Goal: Task Accomplishment & Management: Manage account settings

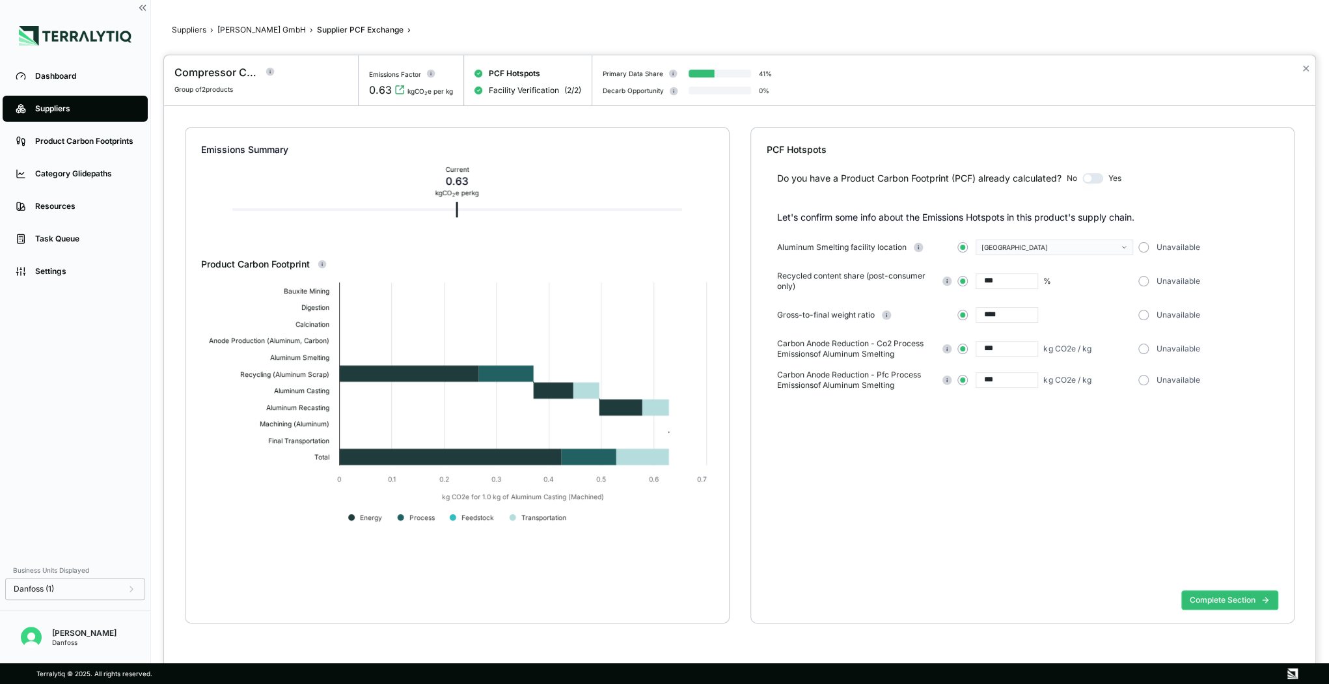
click at [61, 109] on div at bounding box center [664, 342] width 1329 height 684
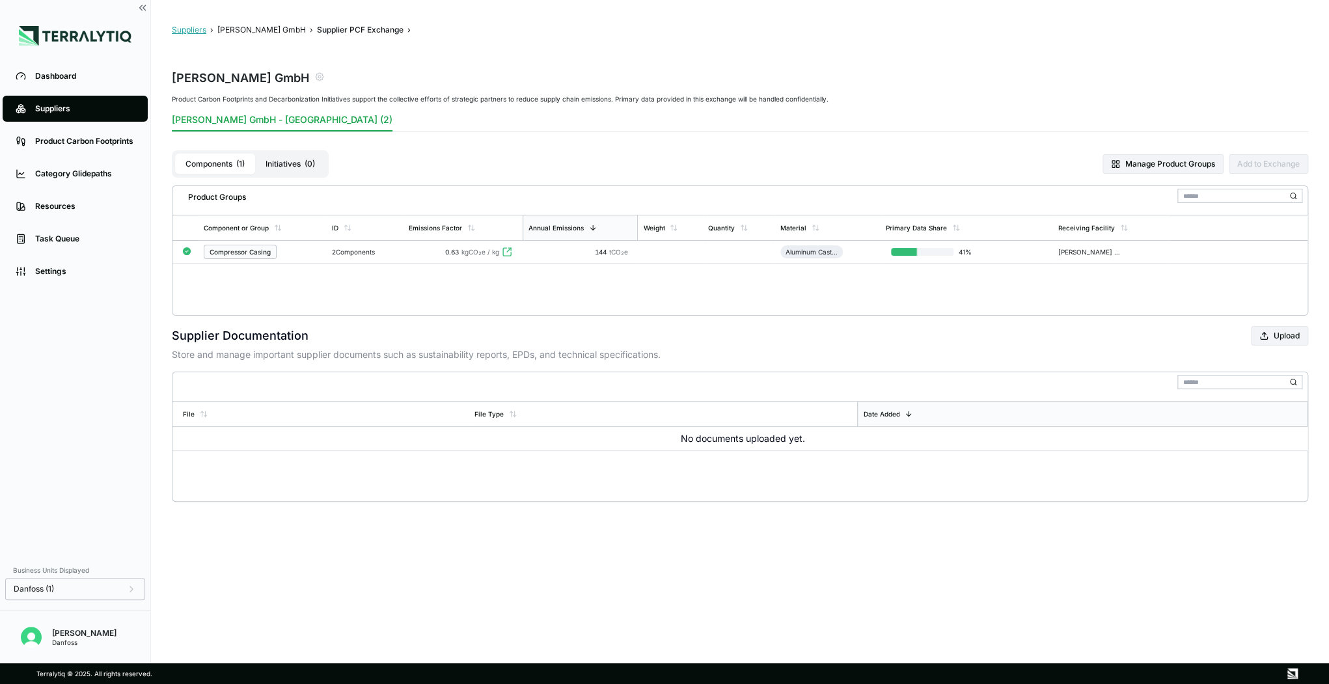
click at [187, 34] on button "Suppliers" at bounding box center [189, 30] width 34 height 10
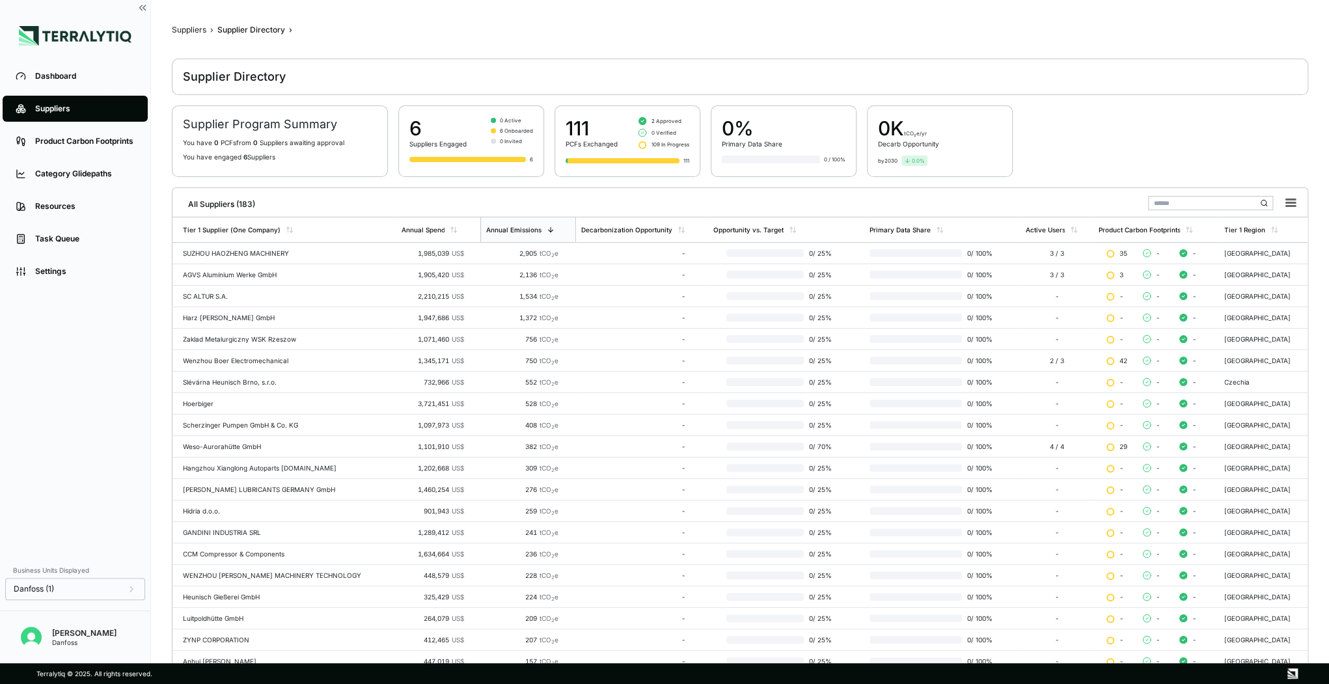
click at [483, 159] on div at bounding box center [467, 159] width 117 height 5
click at [501, 139] on span "0 Invited" at bounding box center [511, 141] width 22 height 8
click at [784, 146] on div "0% Primary Data Share" at bounding box center [784, 132] width 124 height 31
click at [1051, 249] on div "3 / 3" at bounding box center [1056, 253] width 62 height 8
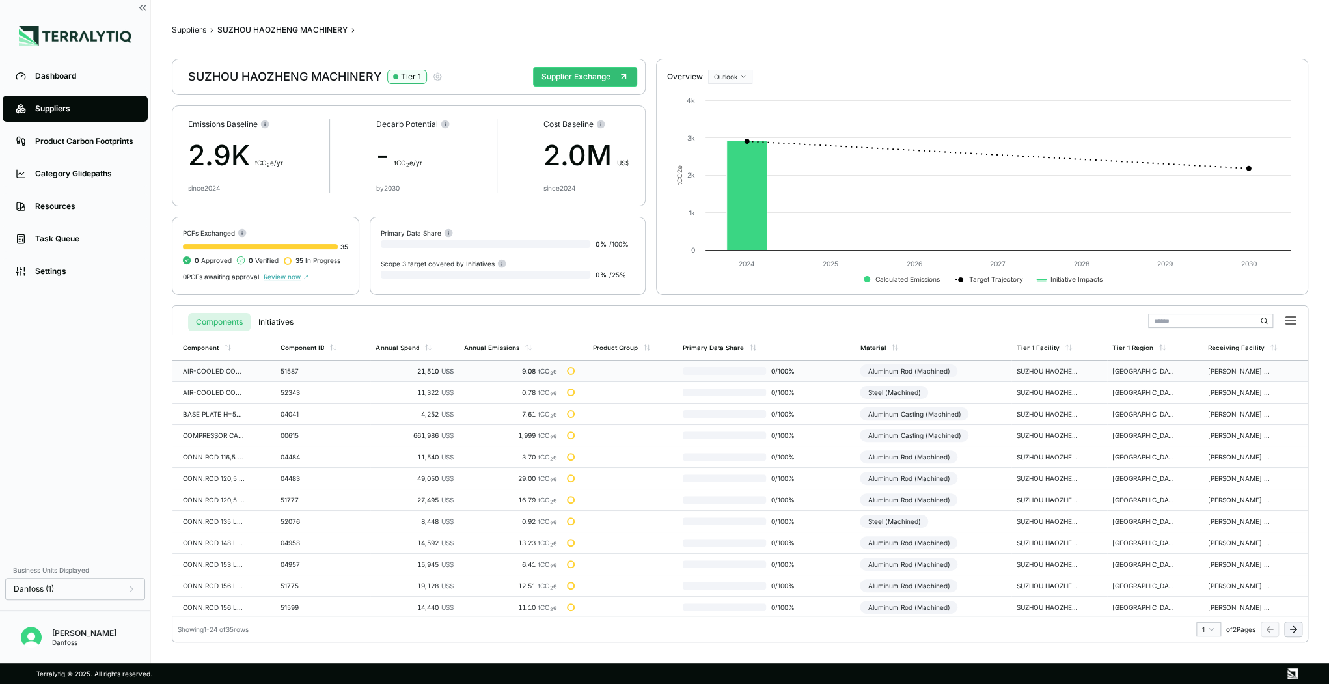
click at [613, 376] on td at bounding box center [633, 371] width 90 height 21
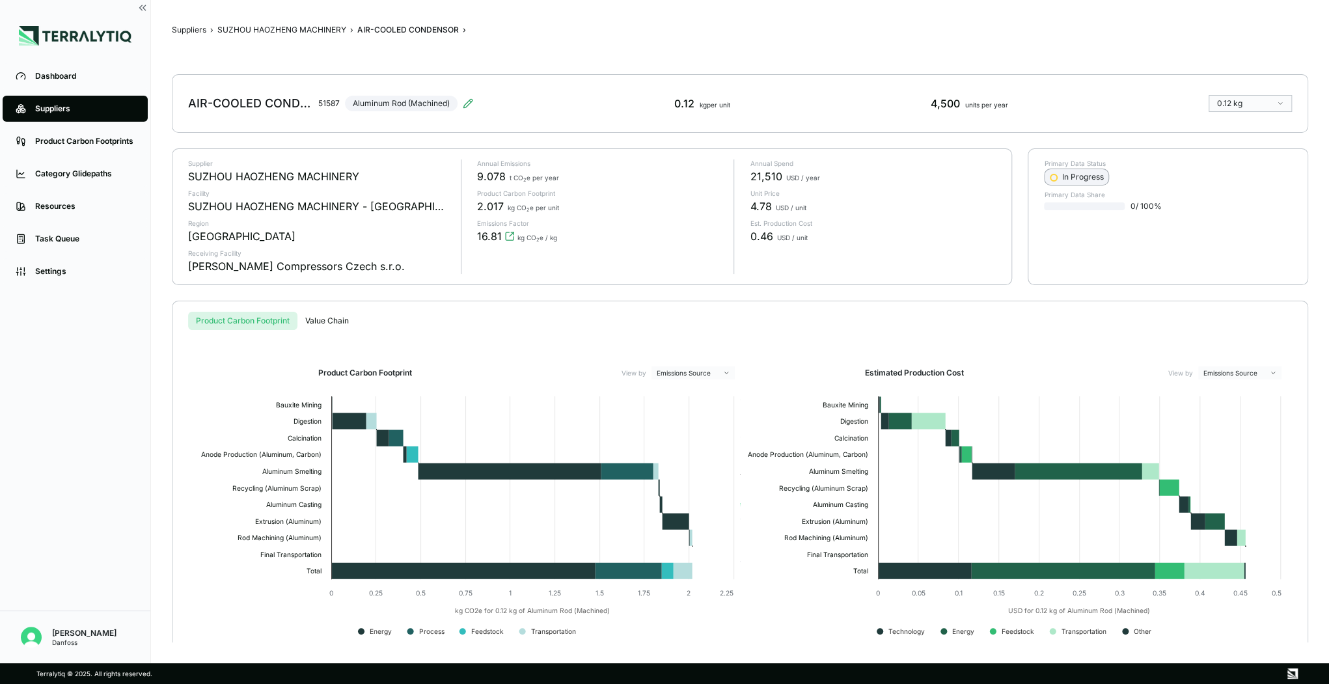
click at [1065, 174] on div "In Progress" at bounding box center [1076, 177] width 53 height 10
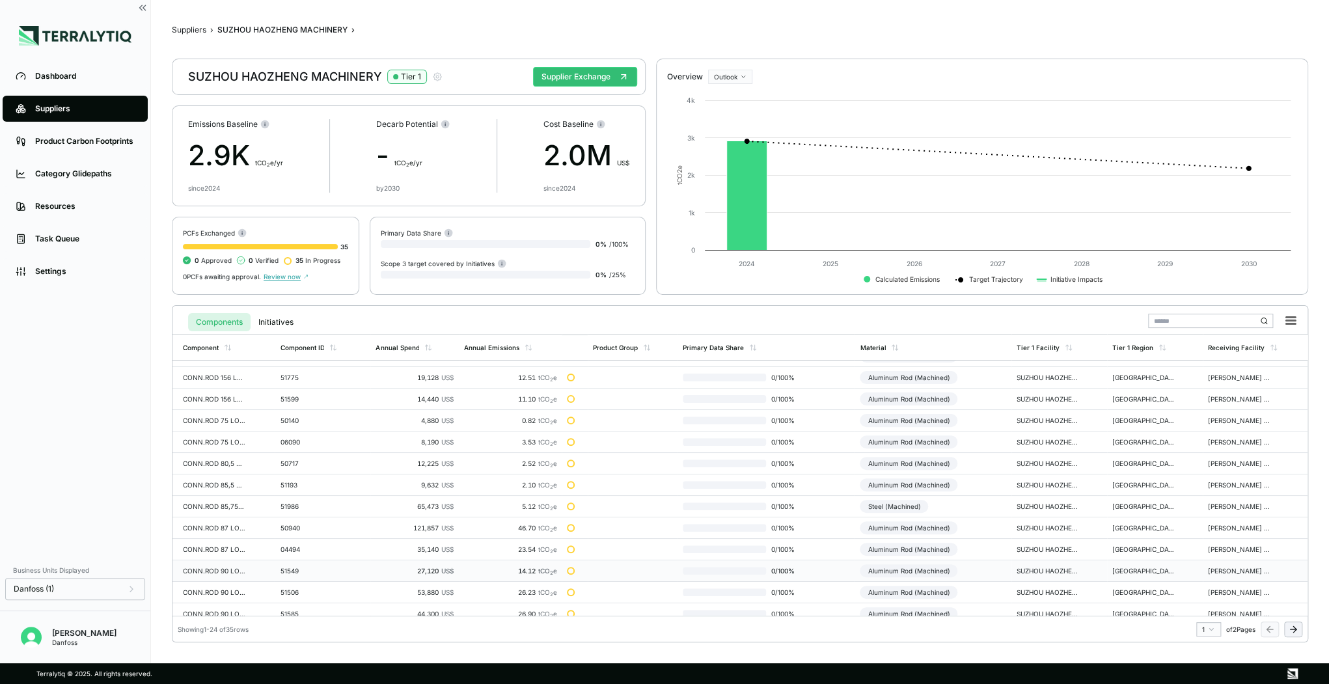
scroll to position [256, 0]
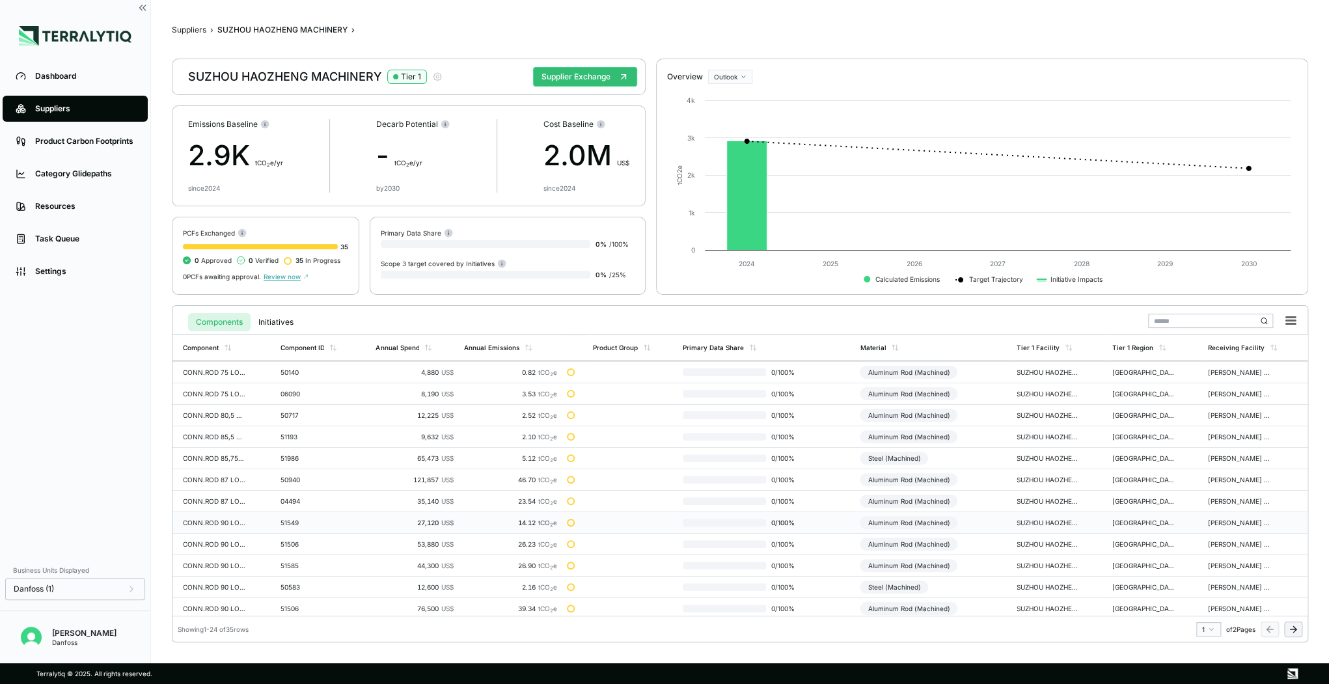
click at [581, 517] on div at bounding box center [574, 522] width 15 height 10
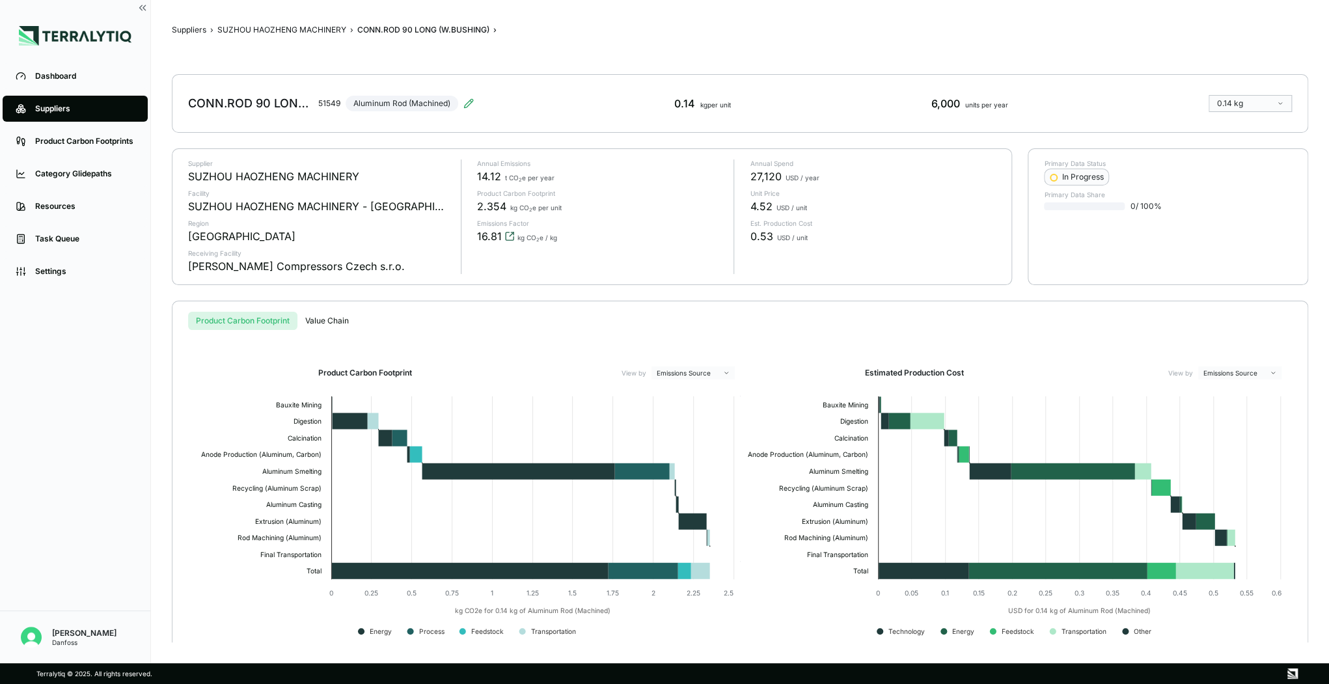
click at [508, 231] on icon "View audit trail" at bounding box center [509, 236] width 10 height 10
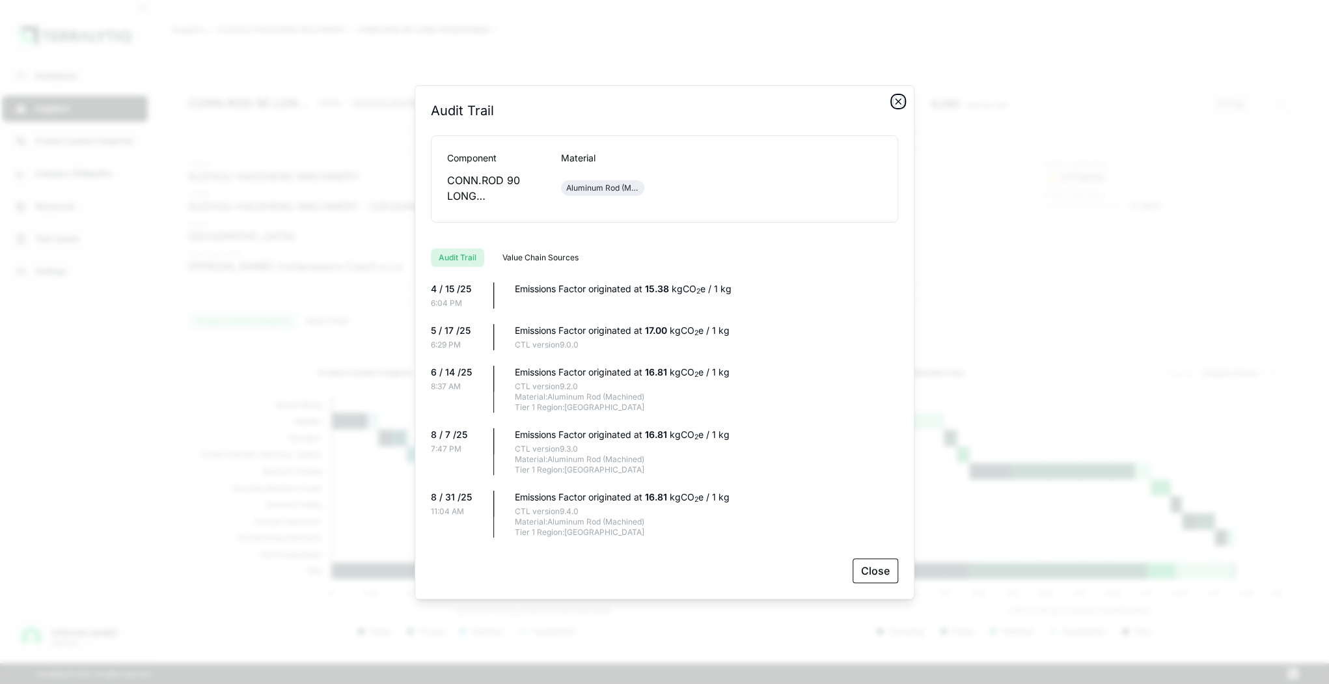
click at [902, 99] on icon "button" at bounding box center [898, 101] width 10 height 10
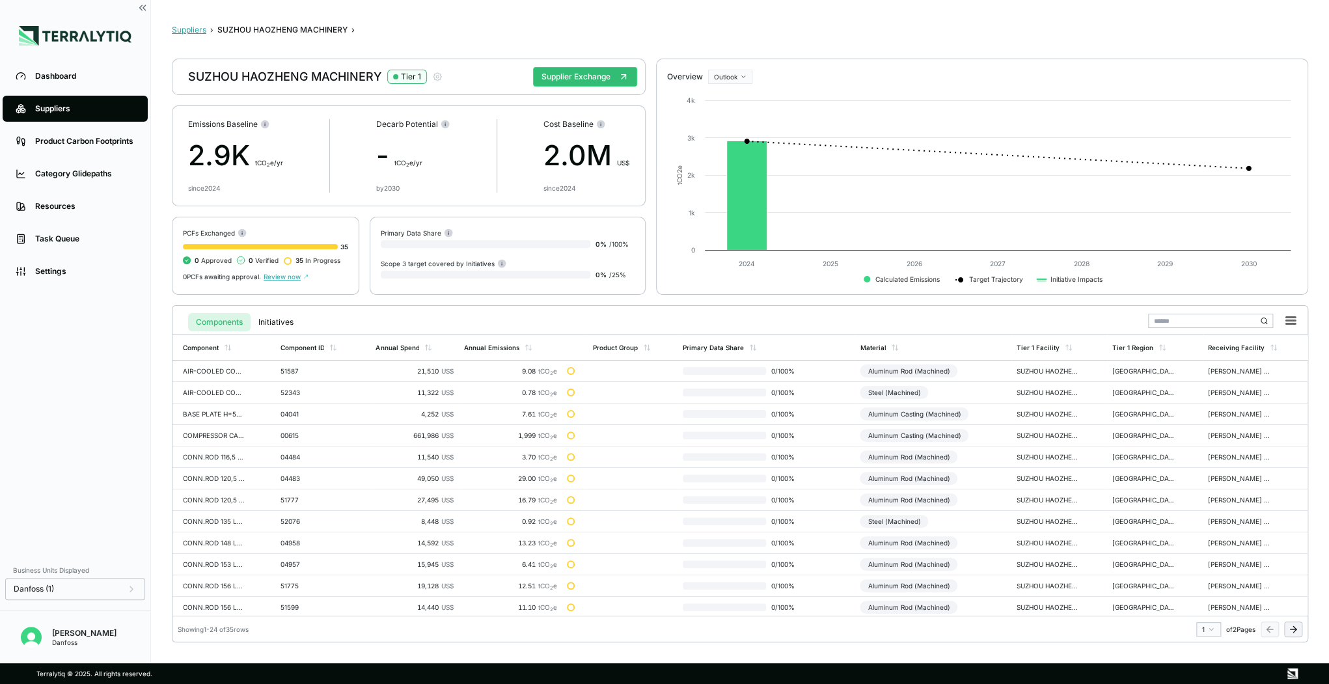
click at [190, 29] on button "Suppliers" at bounding box center [189, 30] width 34 height 10
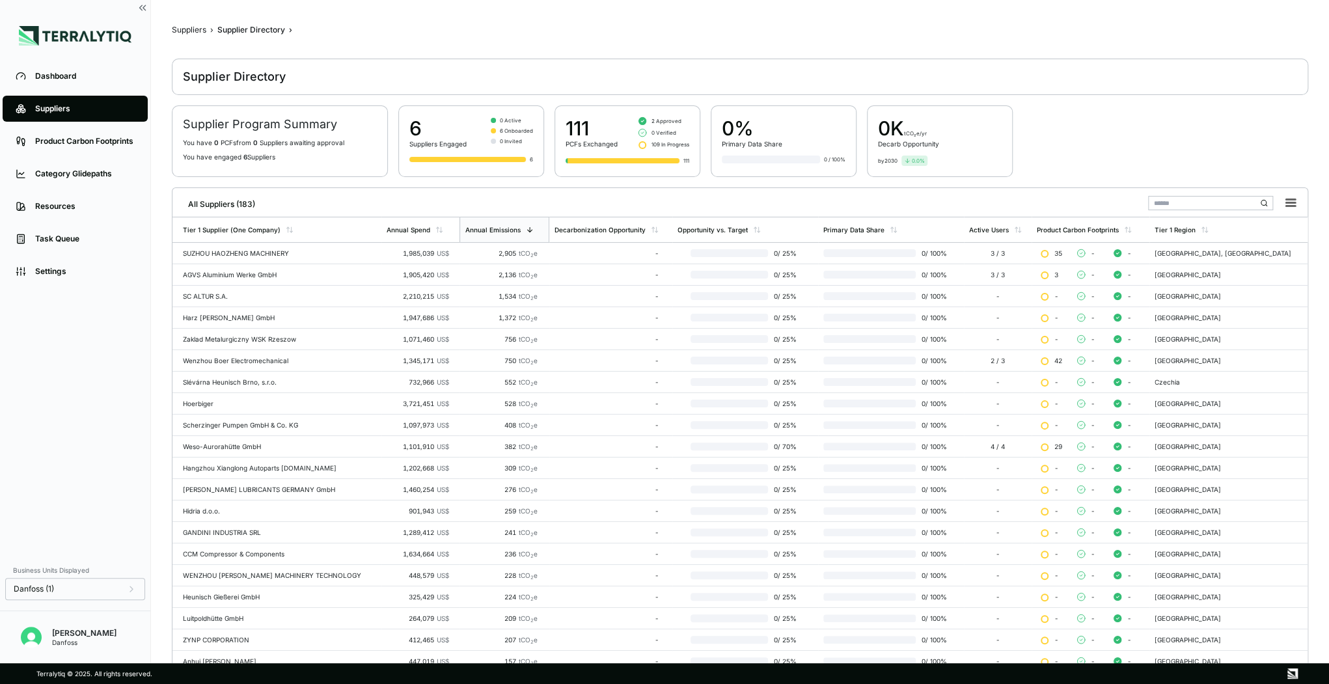
click at [1159, 198] on input "text" at bounding box center [1210, 203] width 125 height 14
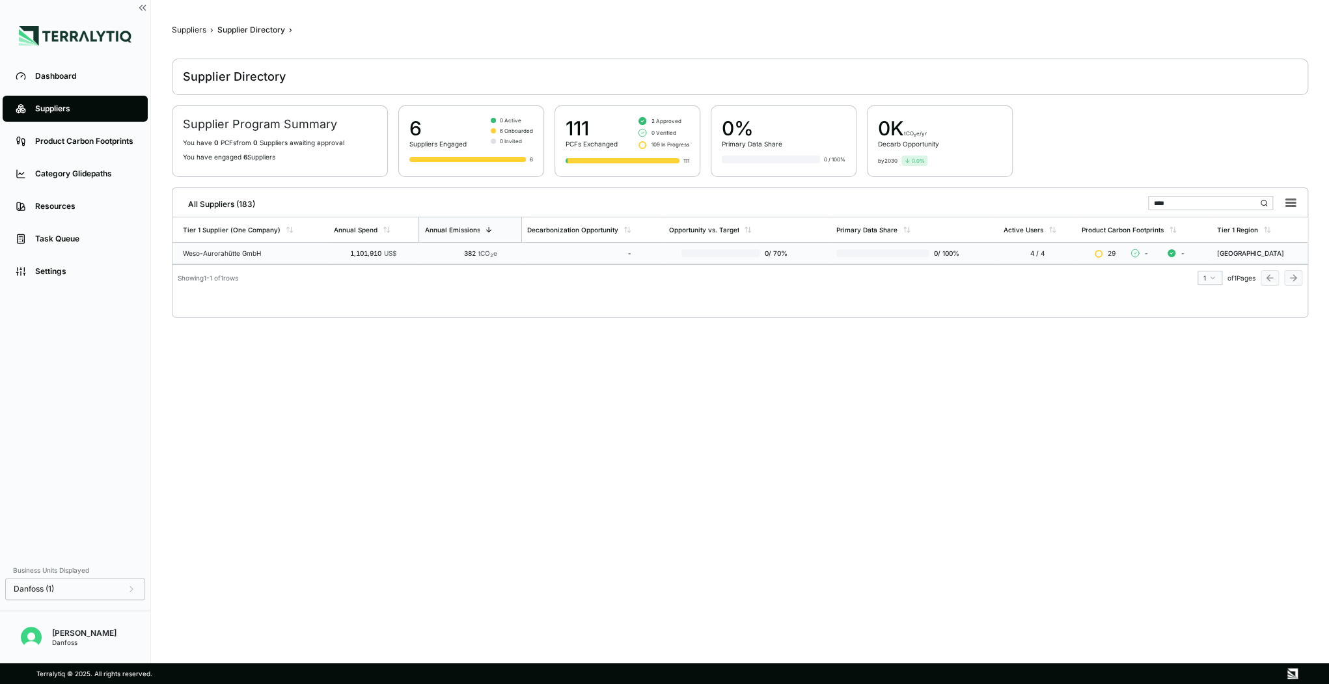
type input "****"
click at [229, 245] on td "Weso-Aurorahütte GmbH" at bounding box center [250, 253] width 156 height 21
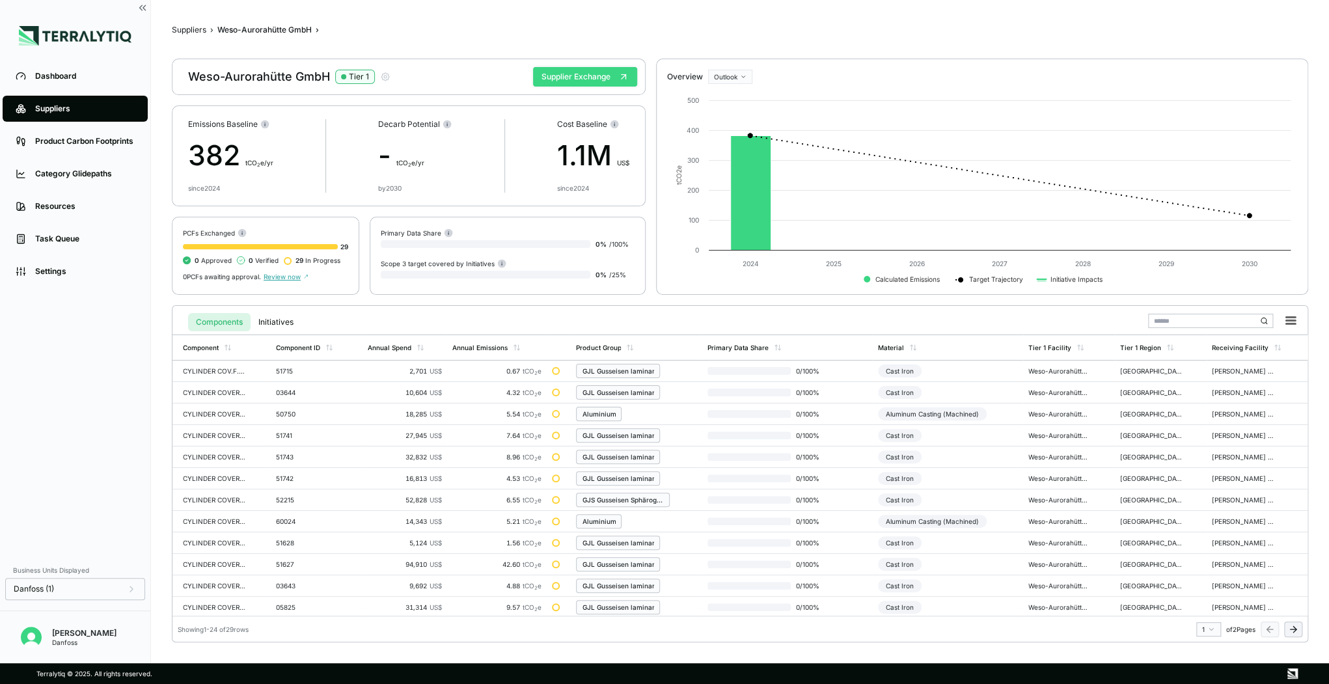
click at [566, 70] on button "Supplier Exchange" at bounding box center [585, 77] width 104 height 20
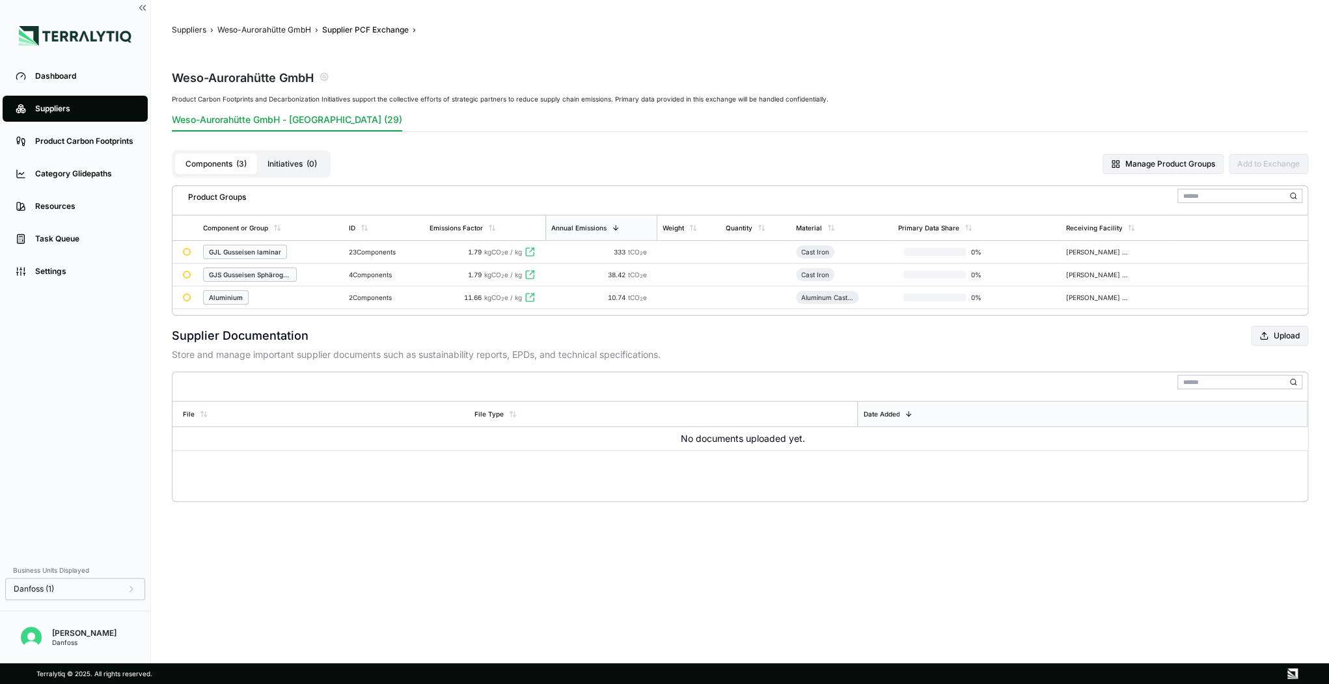
click at [298, 249] on div "GJL Gusseisen laminar" at bounding box center [270, 252] width 135 height 14
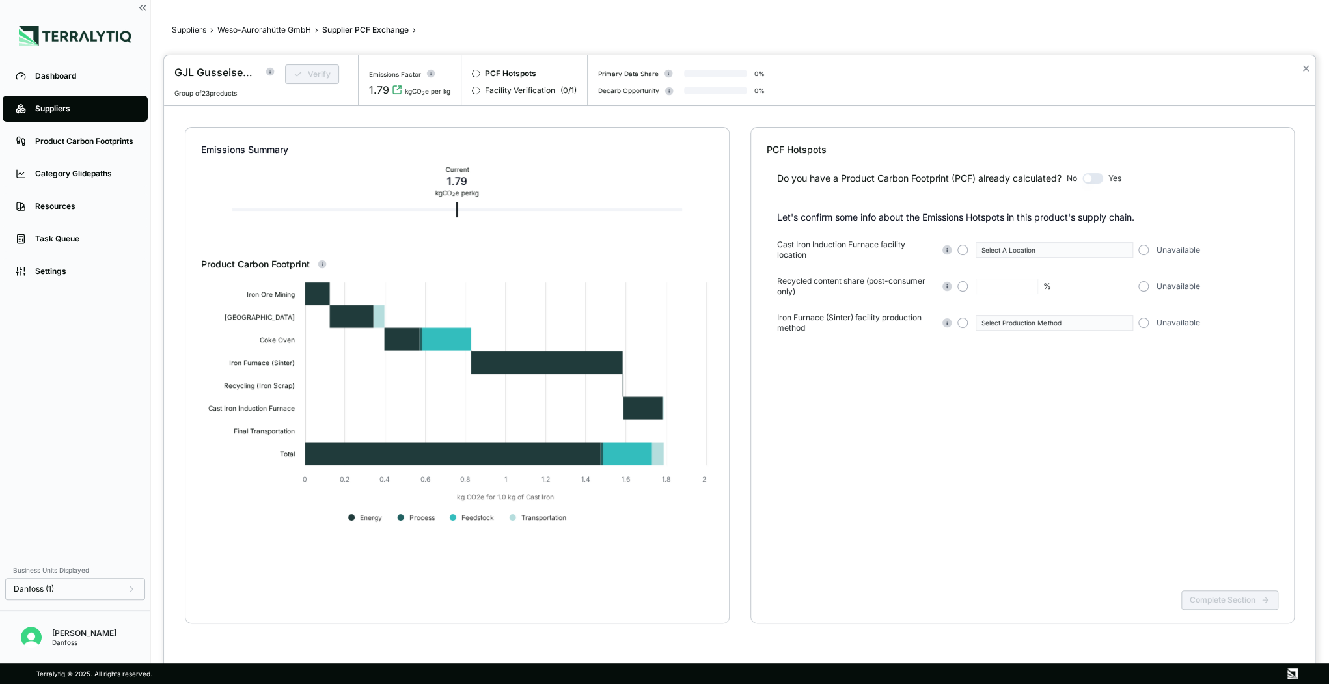
click at [255, 28] on div at bounding box center [664, 342] width 1329 height 684
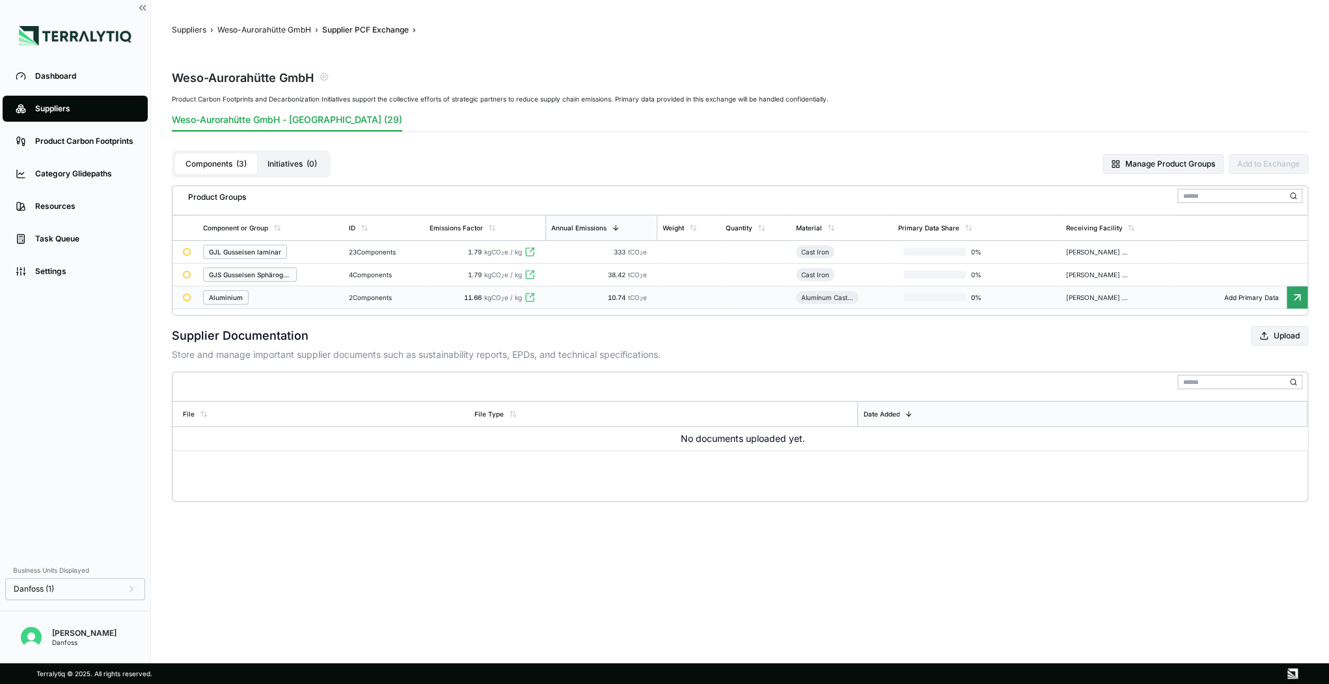
click at [238, 301] on div "Aluminium" at bounding box center [226, 298] width 34 height 8
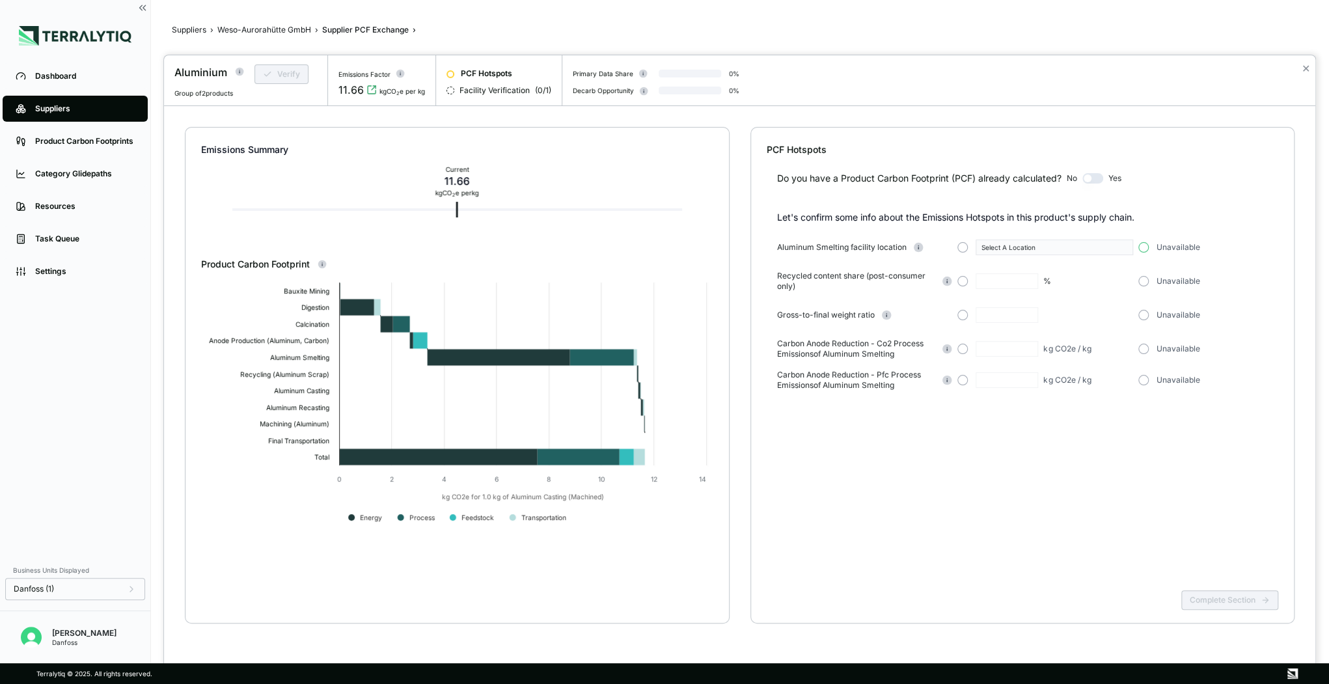
click at [1144, 245] on button "button" at bounding box center [1143, 247] width 10 height 10
click at [1144, 280] on button "button" at bounding box center [1143, 281] width 10 height 10
click at [1146, 318] on button "button" at bounding box center [1143, 315] width 10 height 10
click at [1144, 348] on button "button" at bounding box center [1143, 349] width 10 height 10
click at [1144, 378] on span "button" at bounding box center [1143, 380] width 5 height 5
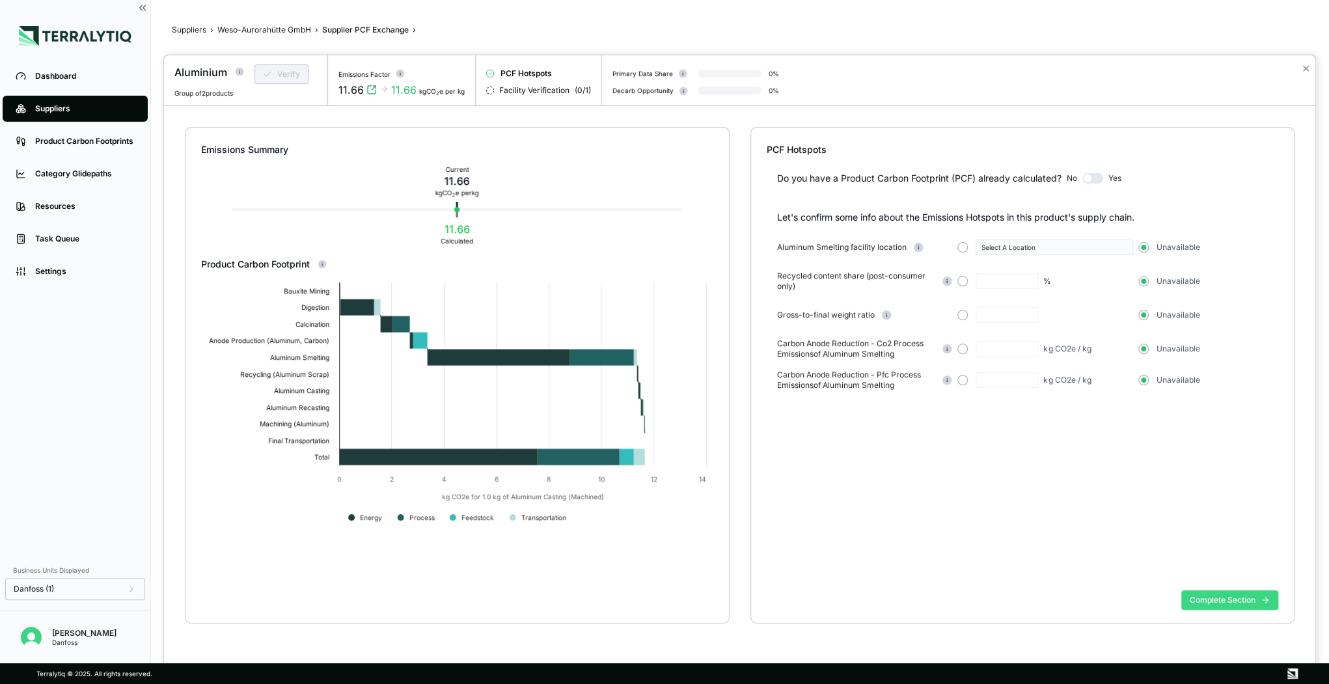
click at [1202, 604] on button "Complete Section" at bounding box center [1229, 600] width 97 height 20
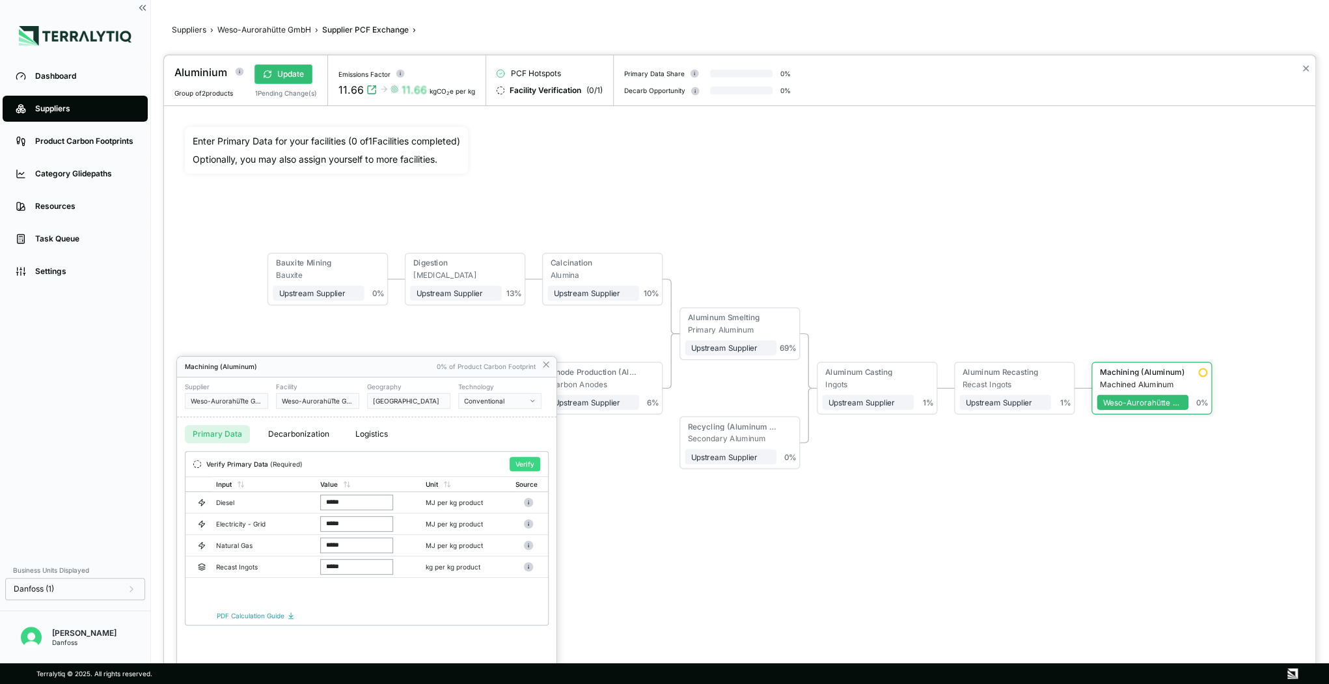
click at [529, 461] on button "Verify" at bounding box center [525, 464] width 31 height 14
click at [243, 29] on div at bounding box center [664, 342] width 1329 height 684
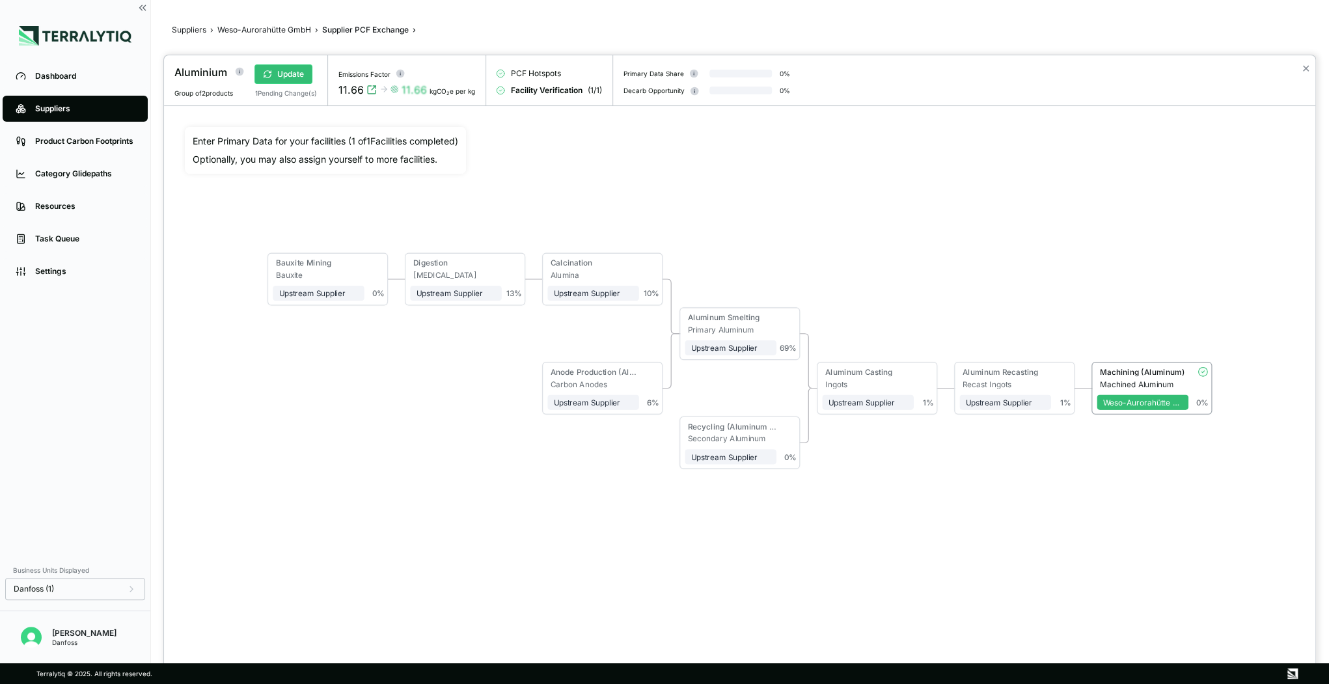
click at [255, 29] on div at bounding box center [664, 342] width 1329 height 684
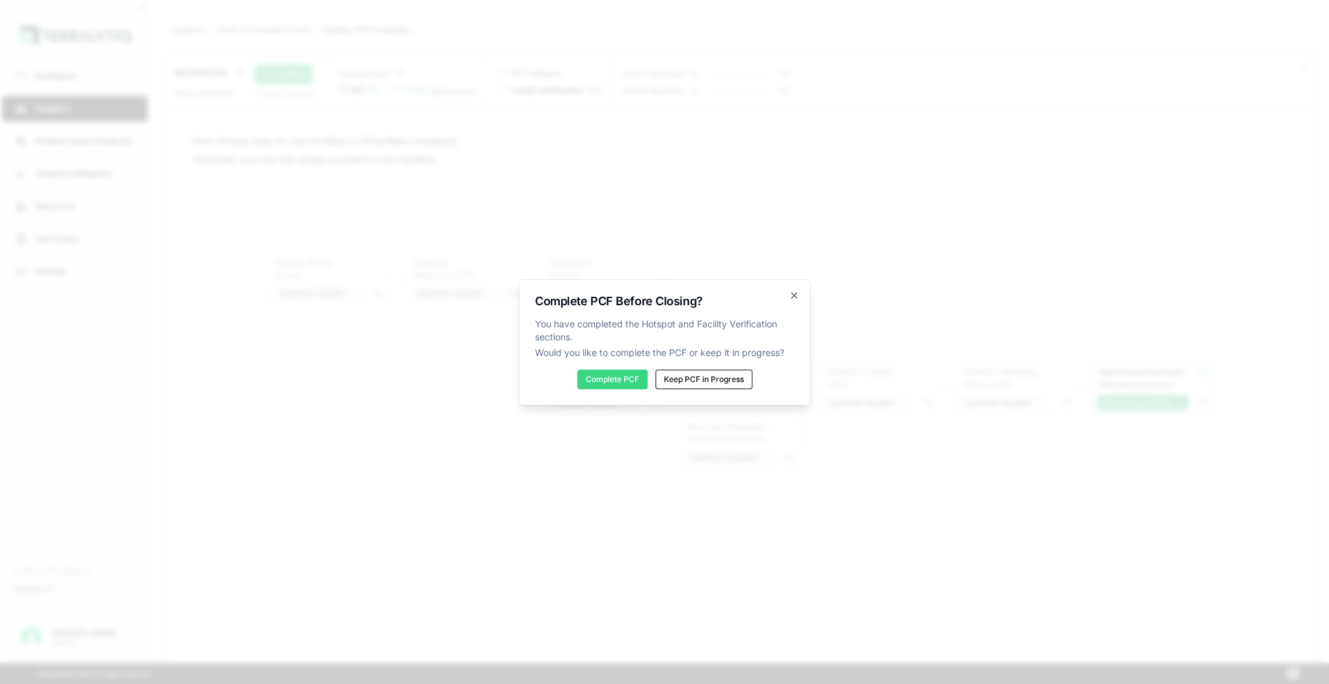
click at [628, 382] on button "Complete PCF" at bounding box center [612, 380] width 70 height 20
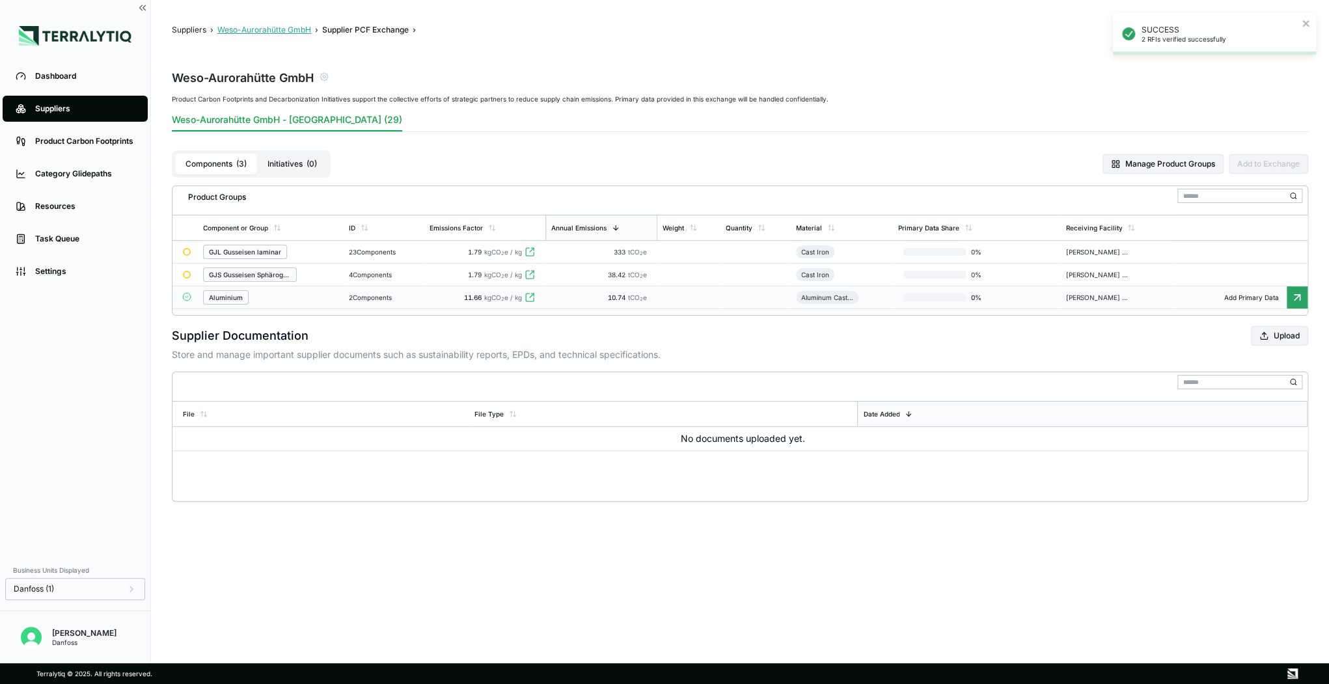
click at [284, 29] on button "Weso-Aurorahütte GmbH" at bounding box center [264, 30] width 94 height 10
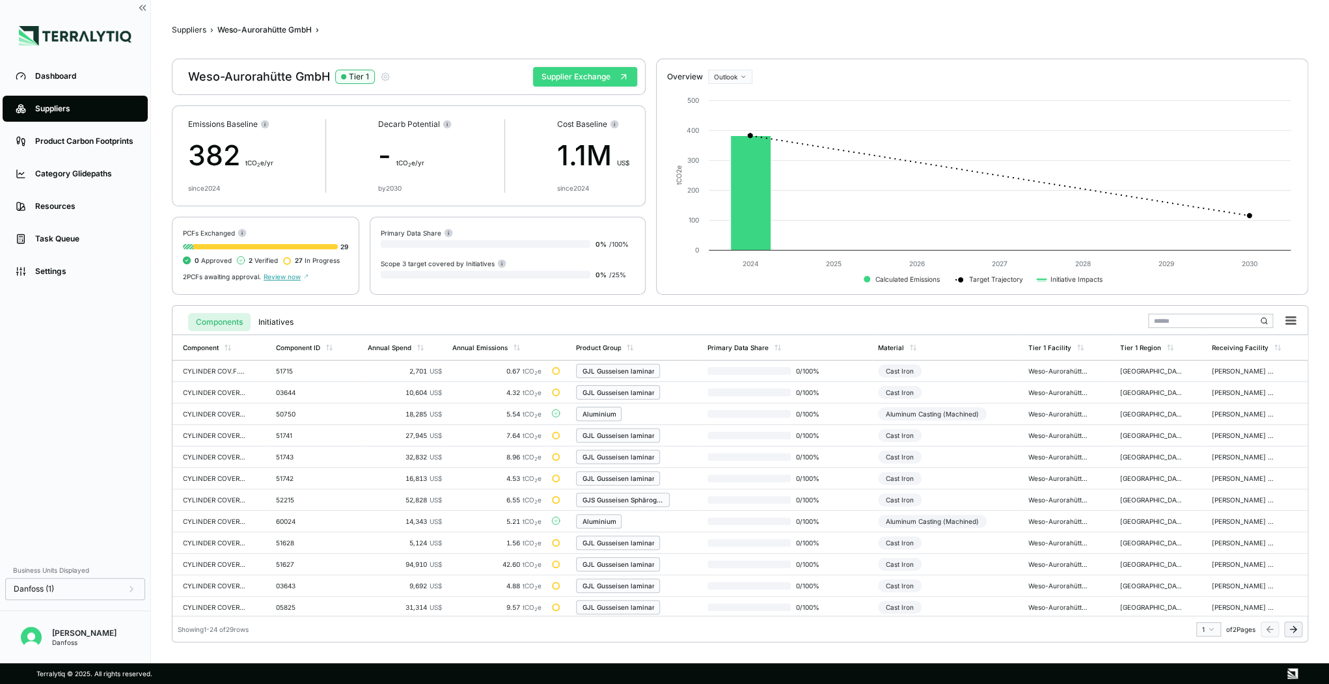
click at [601, 81] on button "Supplier Exchange" at bounding box center [585, 77] width 104 height 20
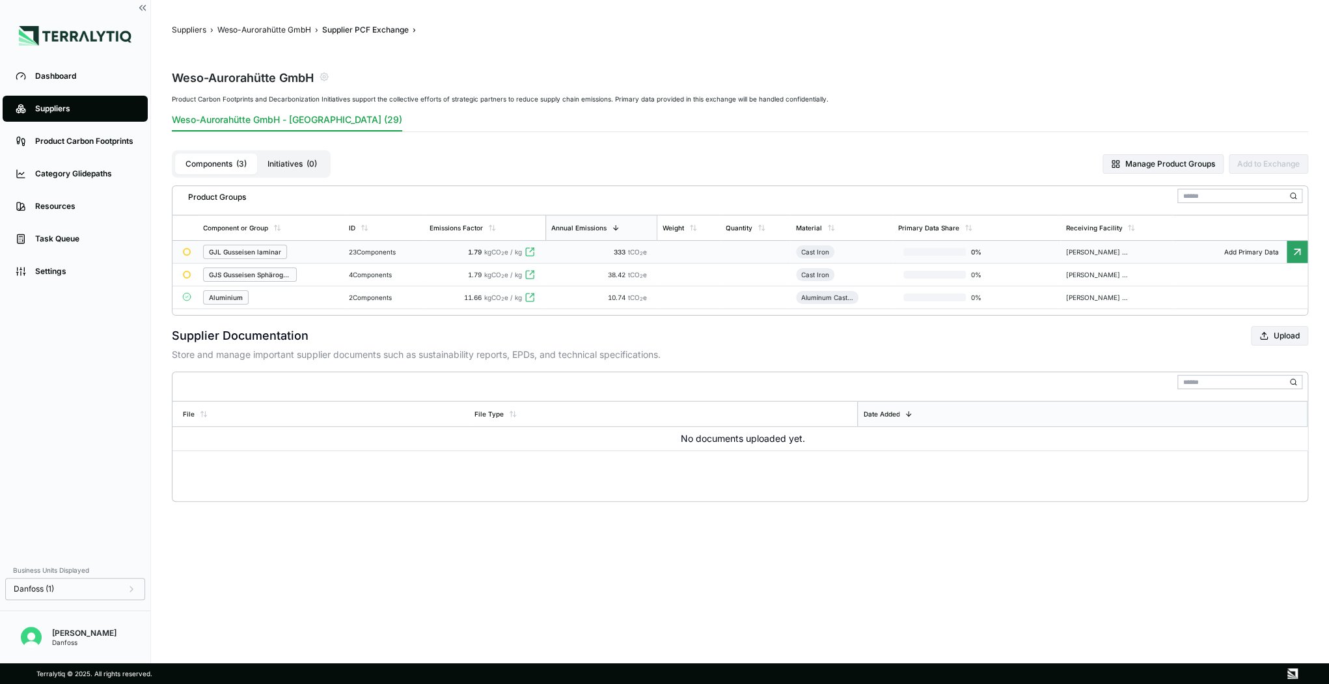
click at [275, 251] on div "GJL Gusseisen laminar" at bounding box center [245, 252] width 72 height 8
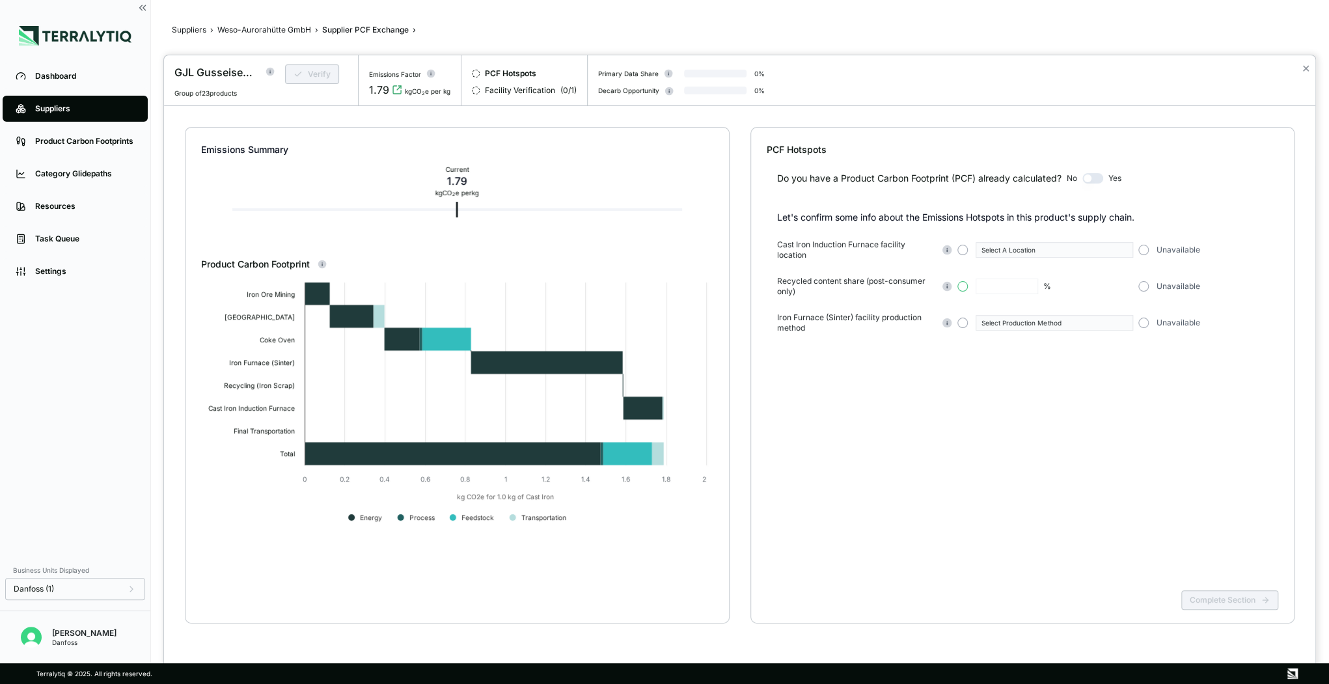
click at [960, 287] on button "button" at bounding box center [963, 286] width 10 height 10
click at [1008, 288] on input "text" at bounding box center [1007, 287] width 62 height 16
type input "***"
click at [1141, 320] on button "button" at bounding box center [1143, 323] width 10 height 10
click at [1146, 245] on button "button" at bounding box center [1143, 250] width 10 height 10
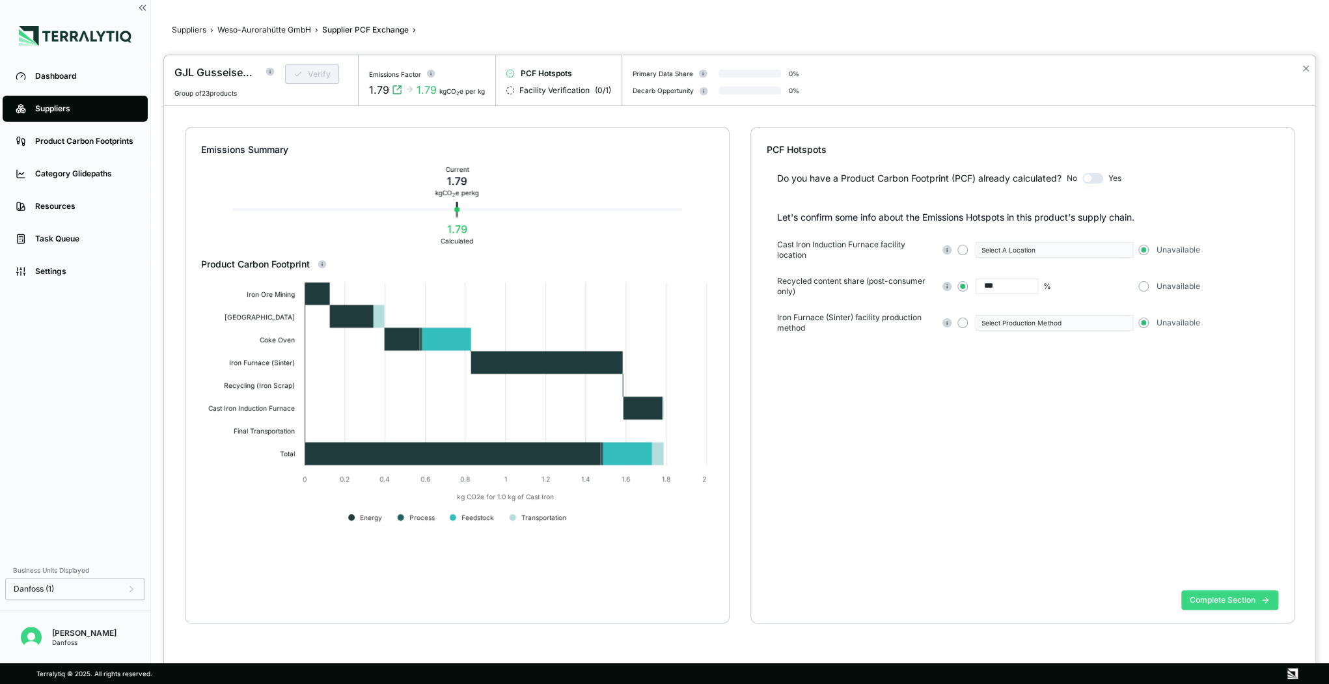
click at [1208, 598] on button "Complete Section" at bounding box center [1229, 600] width 97 height 20
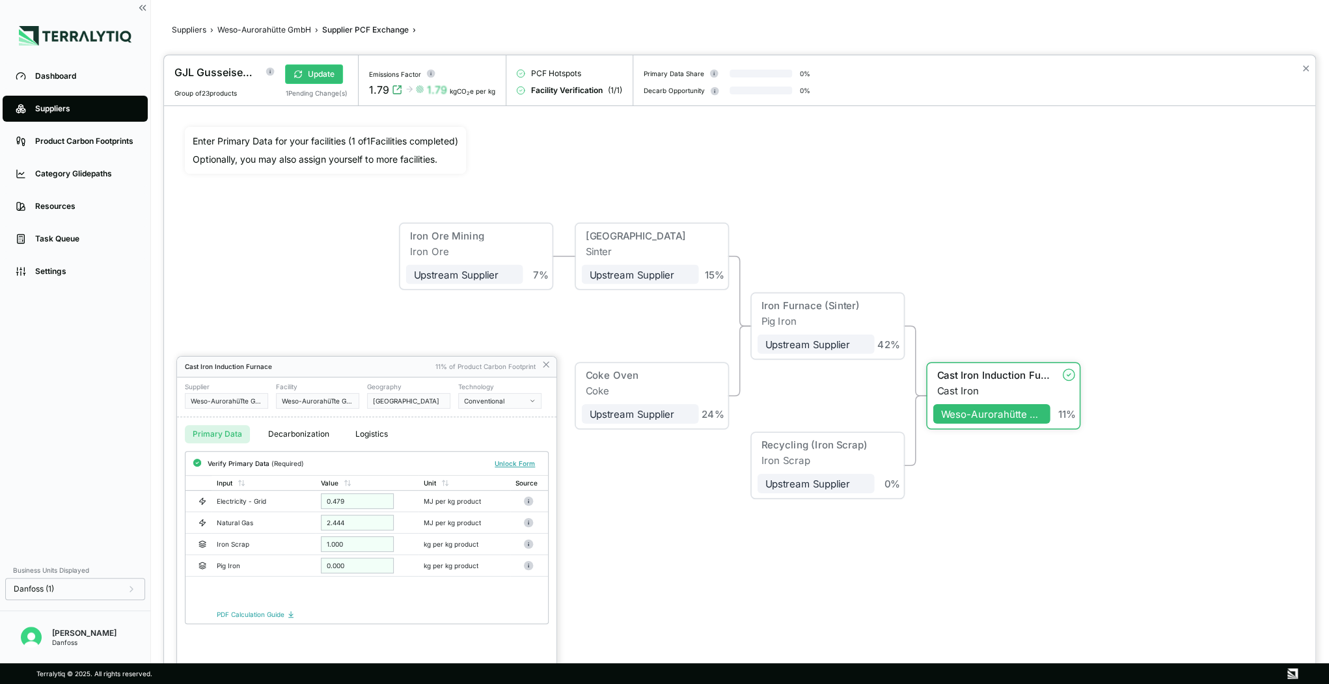
click at [552, 362] on div "Cast Iron Induction Furnace 11% of Product Carbon Footprint" at bounding box center [366, 367] width 379 height 21
click at [547, 364] on icon at bounding box center [546, 364] width 10 height 10
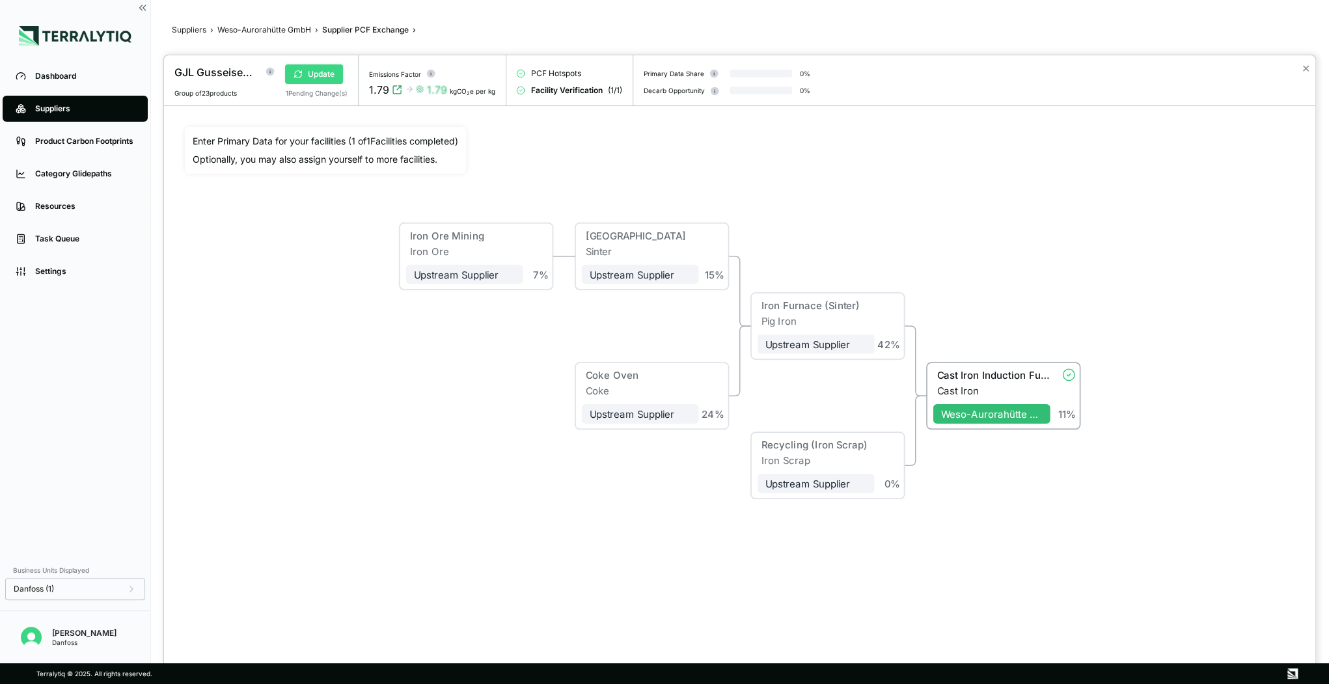
click at [296, 72] on icon at bounding box center [298, 72] width 7 height 3
click at [323, 68] on button "Verify" at bounding box center [312, 74] width 54 height 20
click at [313, 74] on button "Approve" at bounding box center [316, 74] width 63 height 20
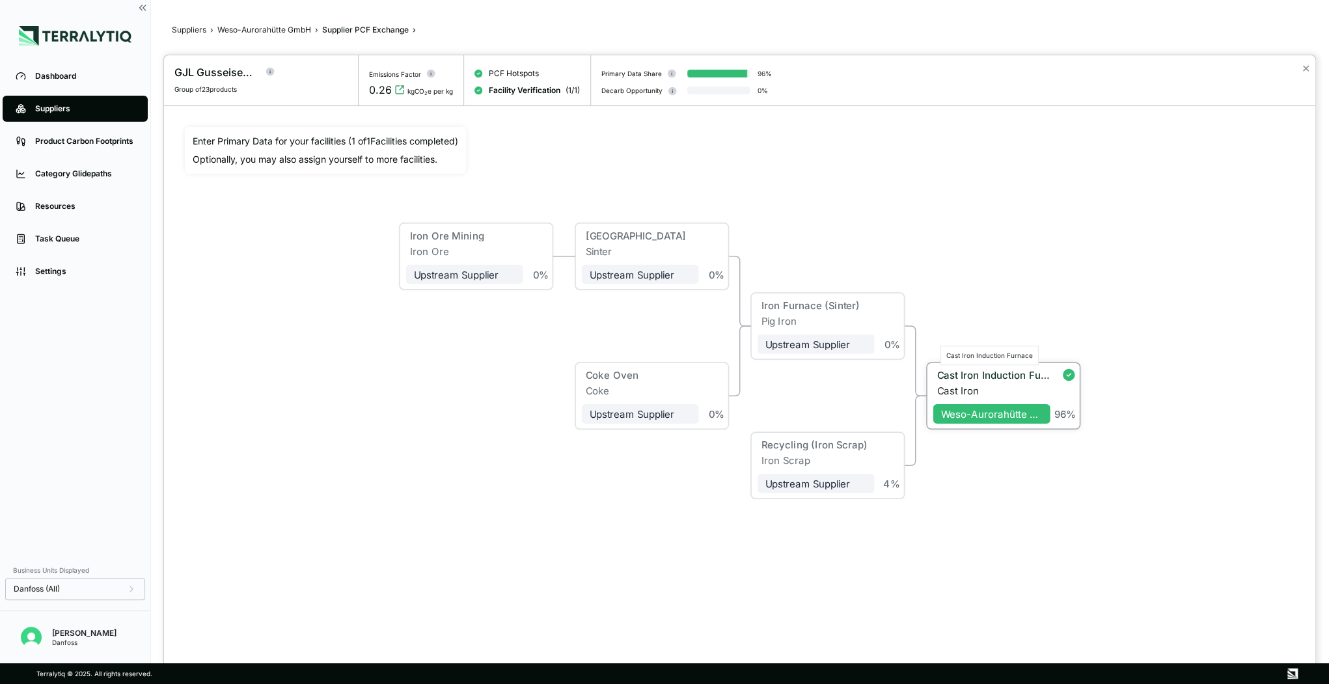
click at [964, 370] on div "Cast Iron Induction Furnace" at bounding box center [993, 375] width 113 height 12
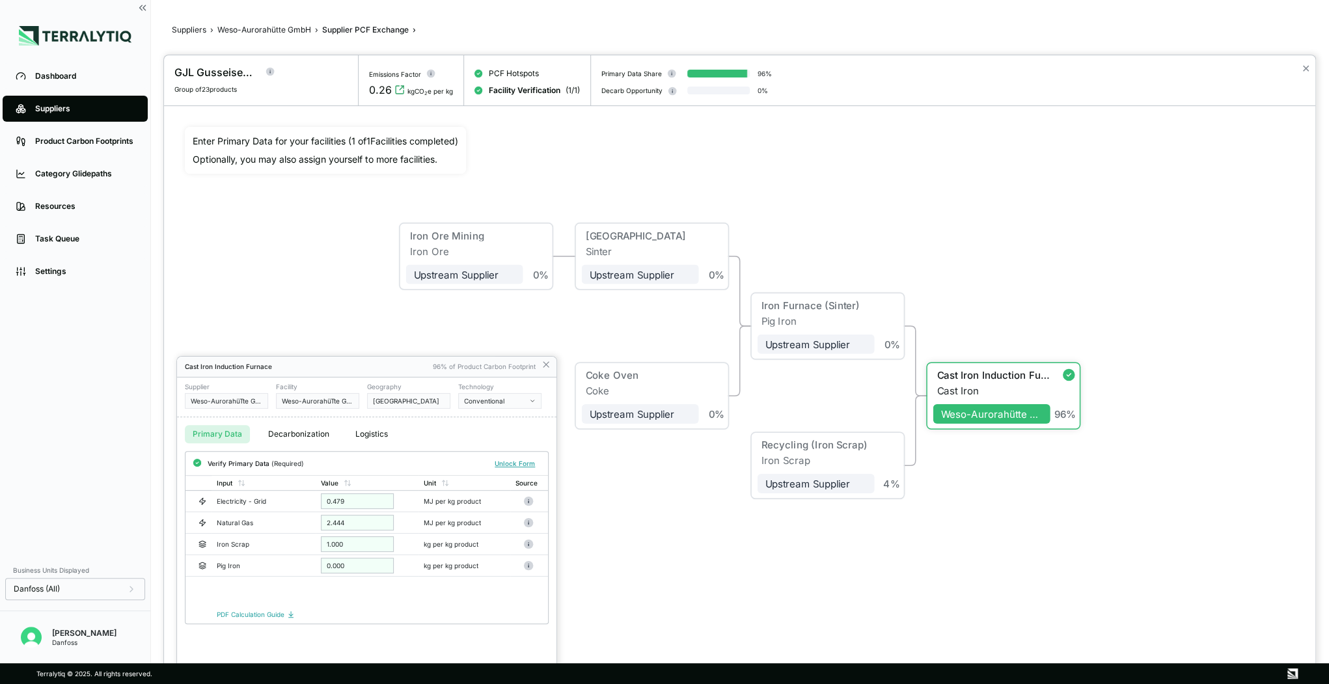
click at [490, 397] on div "Conventional" at bounding box center [495, 401] width 62 height 8
click at [521, 419] on input "text" at bounding box center [549, 416] width 181 height 16
type input "*"
click at [534, 394] on button "Conventional" at bounding box center [499, 401] width 83 height 16
click at [547, 366] on icon at bounding box center [546, 364] width 5 height 5
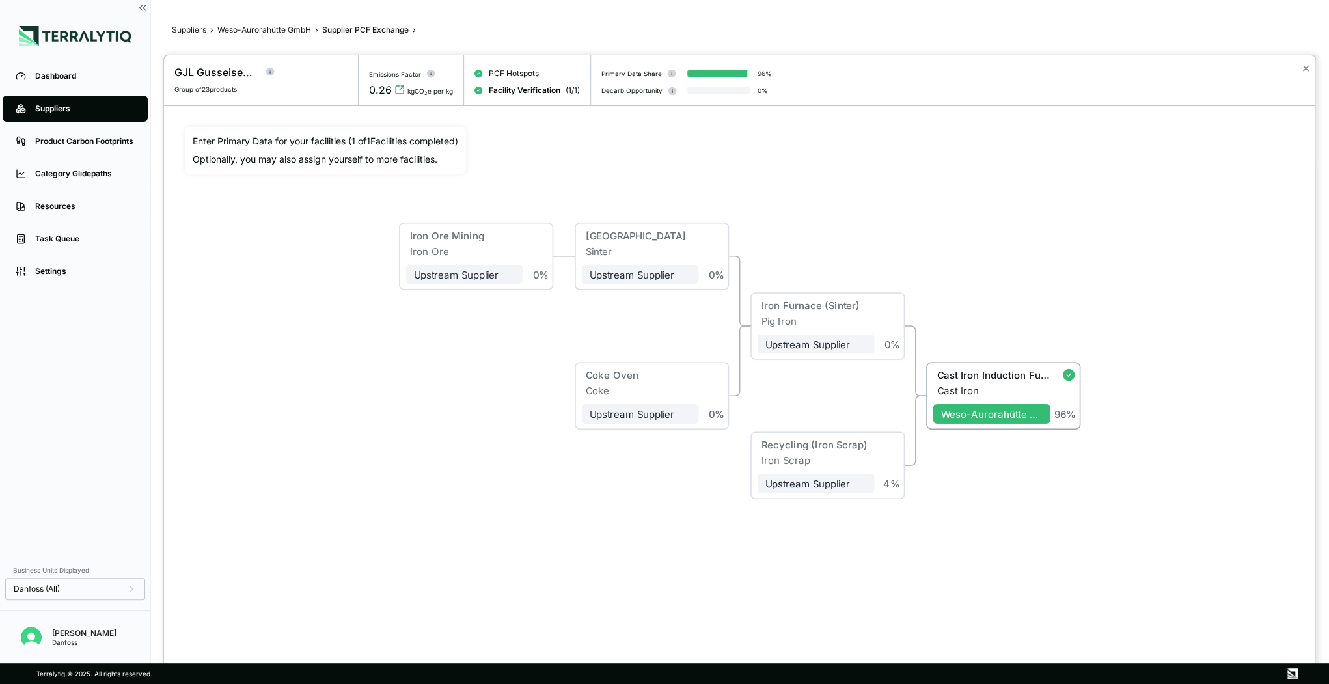
click at [283, 35] on div at bounding box center [664, 342] width 1329 height 684
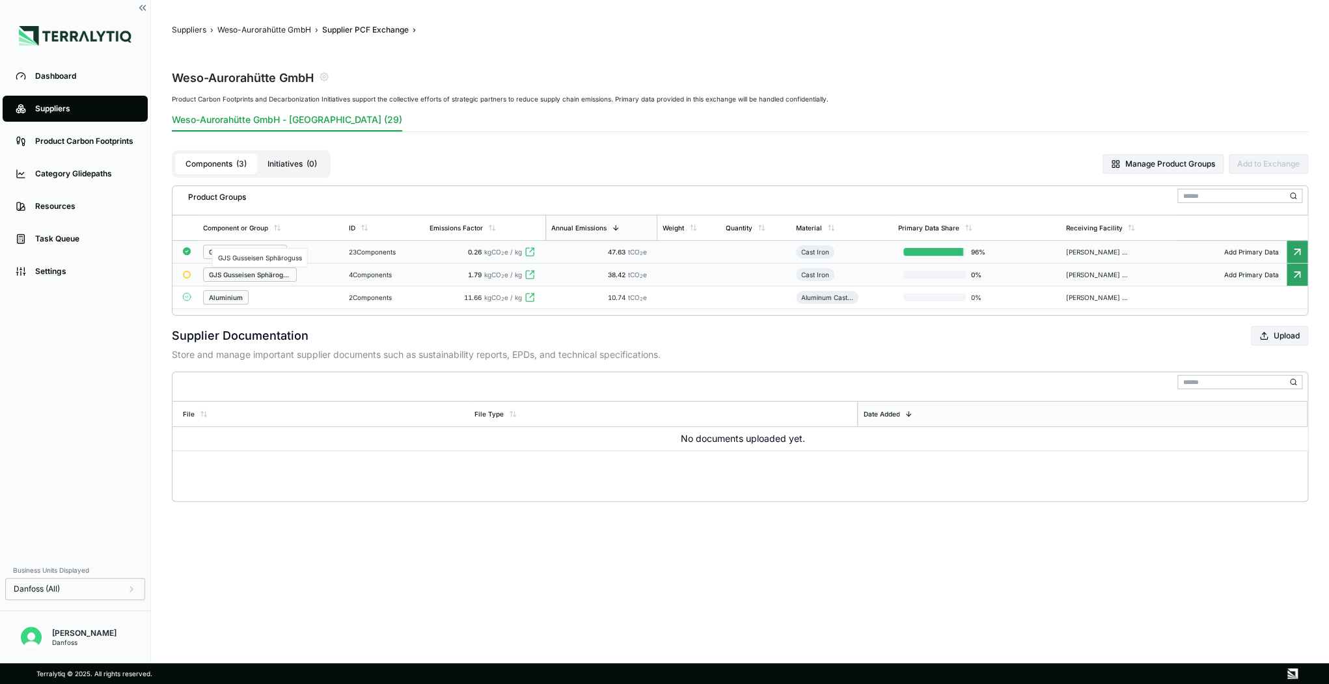
click at [242, 273] on div "GJS Gusseisen Sphäroguss" at bounding box center [250, 275] width 82 height 8
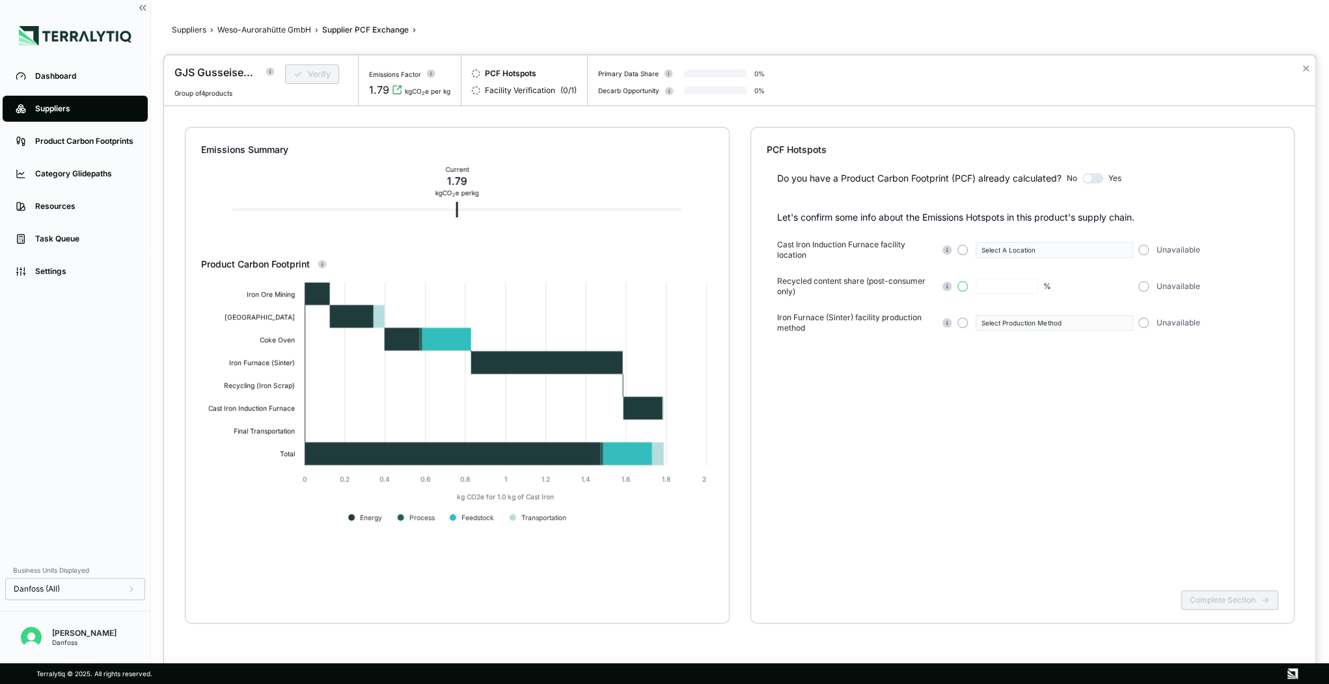
click at [961, 285] on button "button" at bounding box center [963, 286] width 10 height 10
click at [1003, 285] on input "text" at bounding box center [1007, 287] width 62 height 16
type input "**"
click at [1141, 252] on button "button" at bounding box center [1143, 250] width 10 height 10
click at [1150, 320] on div "Unavailable" at bounding box center [1213, 323] width 150 height 10
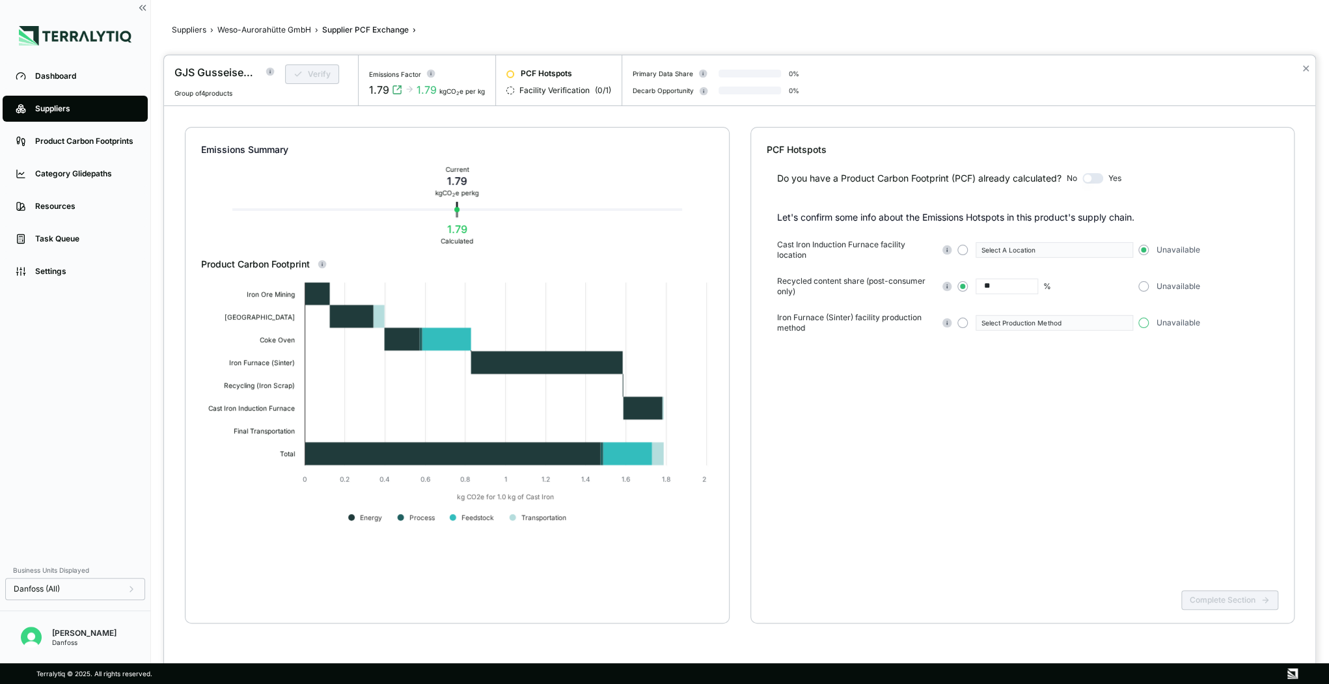
click at [1147, 323] on button "button" at bounding box center [1143, 323] width 10 height 10
click at [1203, 604] on button "Complete Section" at bounding box center [1229, 600] width 97 height 20
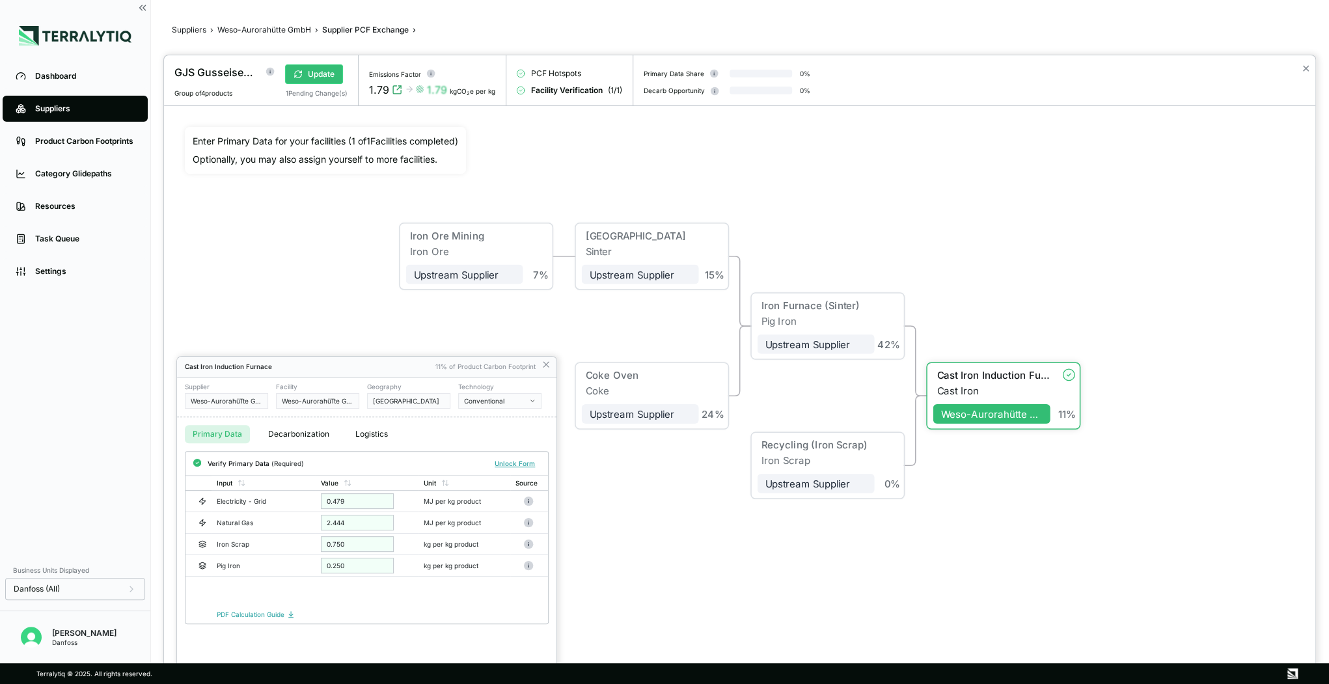
click at [362, 327] on div at bounding box center [740, 369] width 1152 height 629
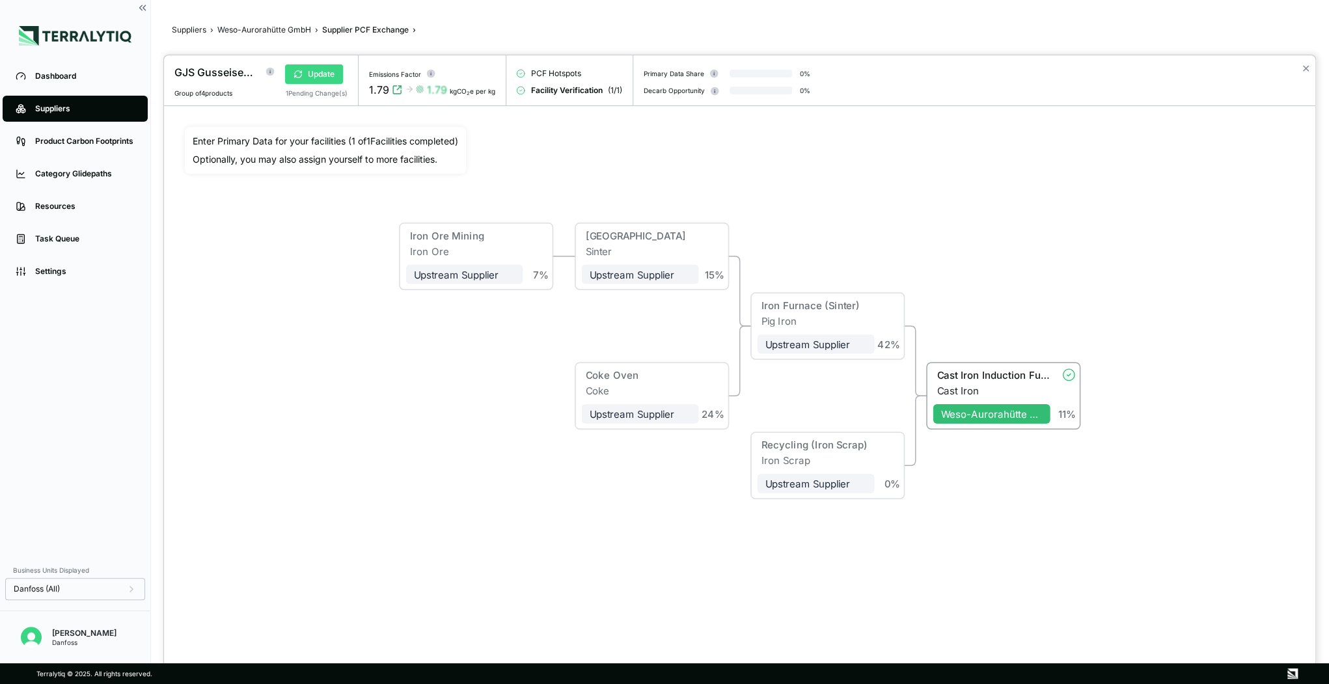
click at [322, 77] on button "Update" at bounding box center [314, 74] width 58 height 20
click at [309, 68] on button "Verify" at bounding box center [312, 74] width 54 height 20
click at [314, 80] on button "Approve" at bounding box center [316, 74] width 63 height 20
click at [247, 28] on div at bounding box center [664, 342] width 1329 height 684
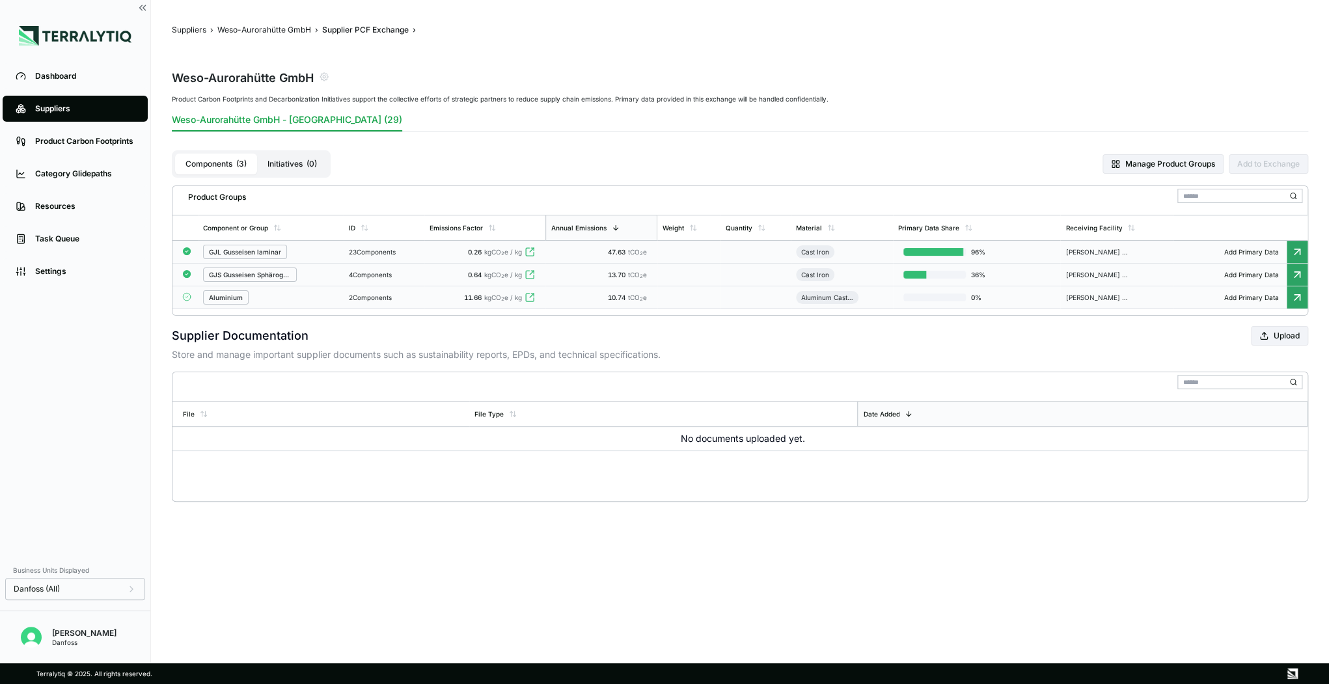
click at [221, 298] on div "Aluminium" at bounding box center [226, 298] width 34 height 8
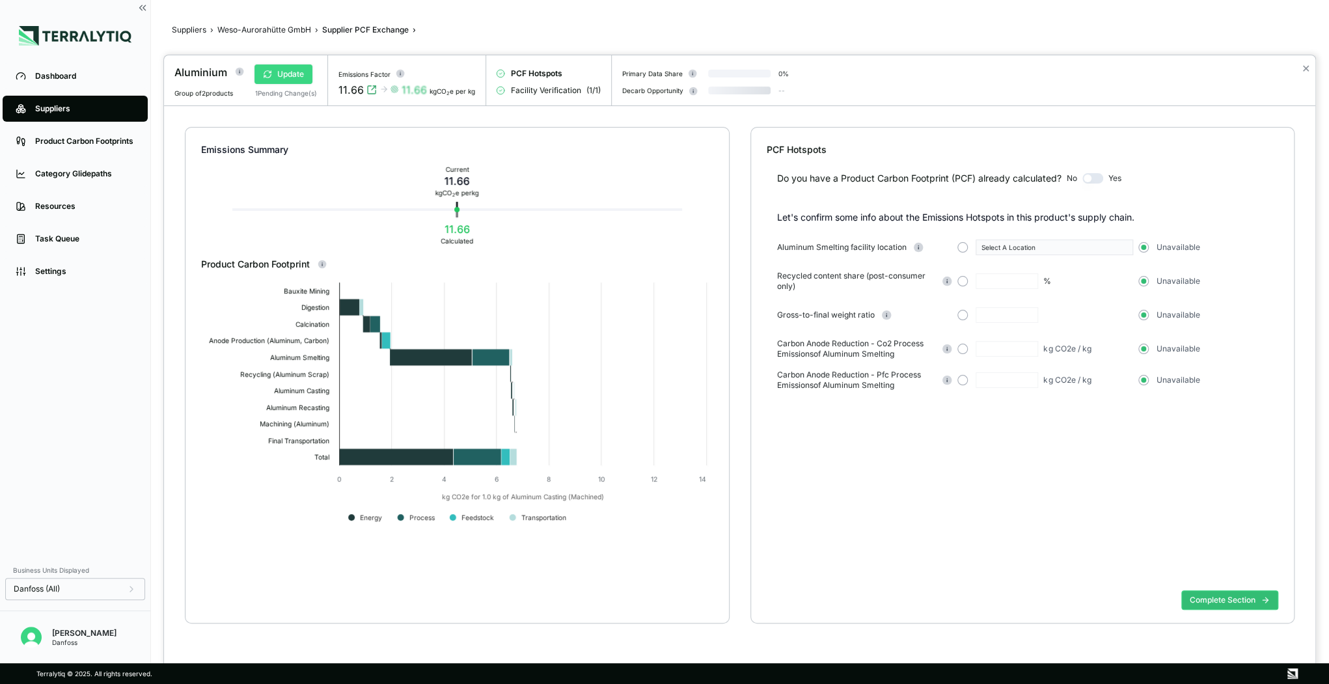
click at [286, 77] on button "Update" at bounding box center [284, 74] width 58 height 20
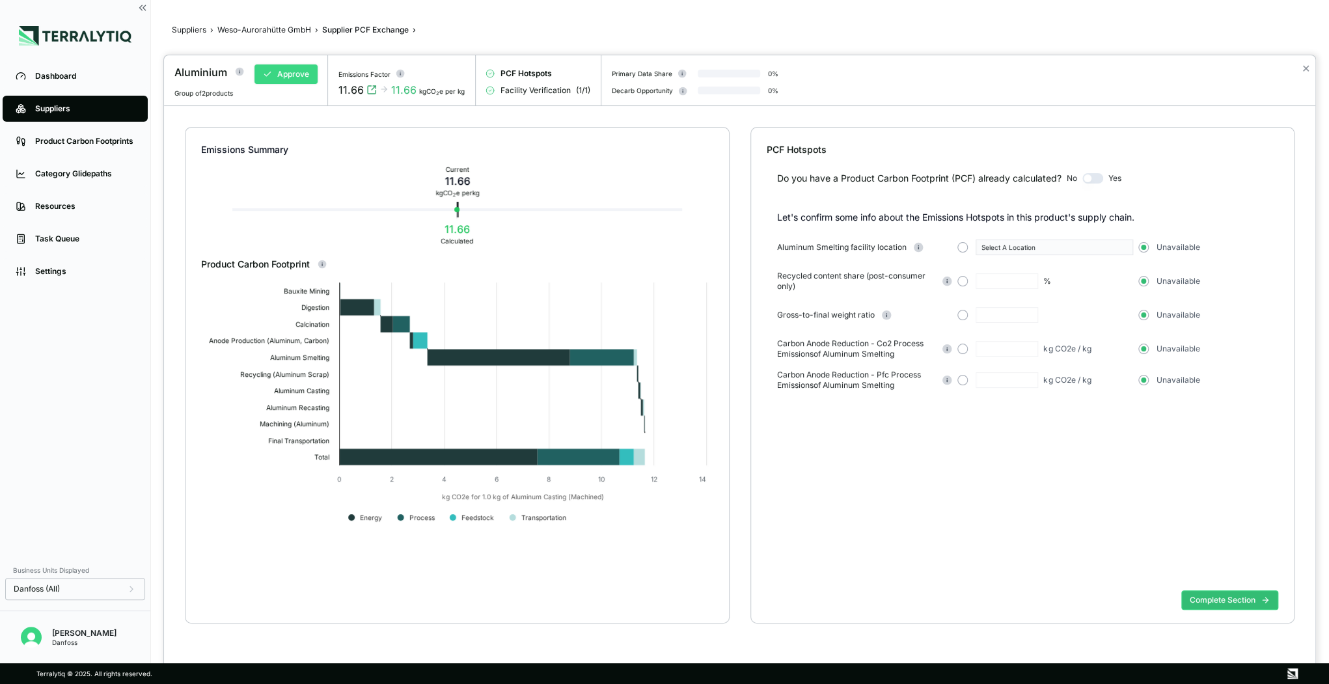
click at [294, 72] on button "Approve" at bounding box center [286, 74] width 63 height 20
click at [251, 25] on div at bounding box center [664, 342] width 1329 height 684
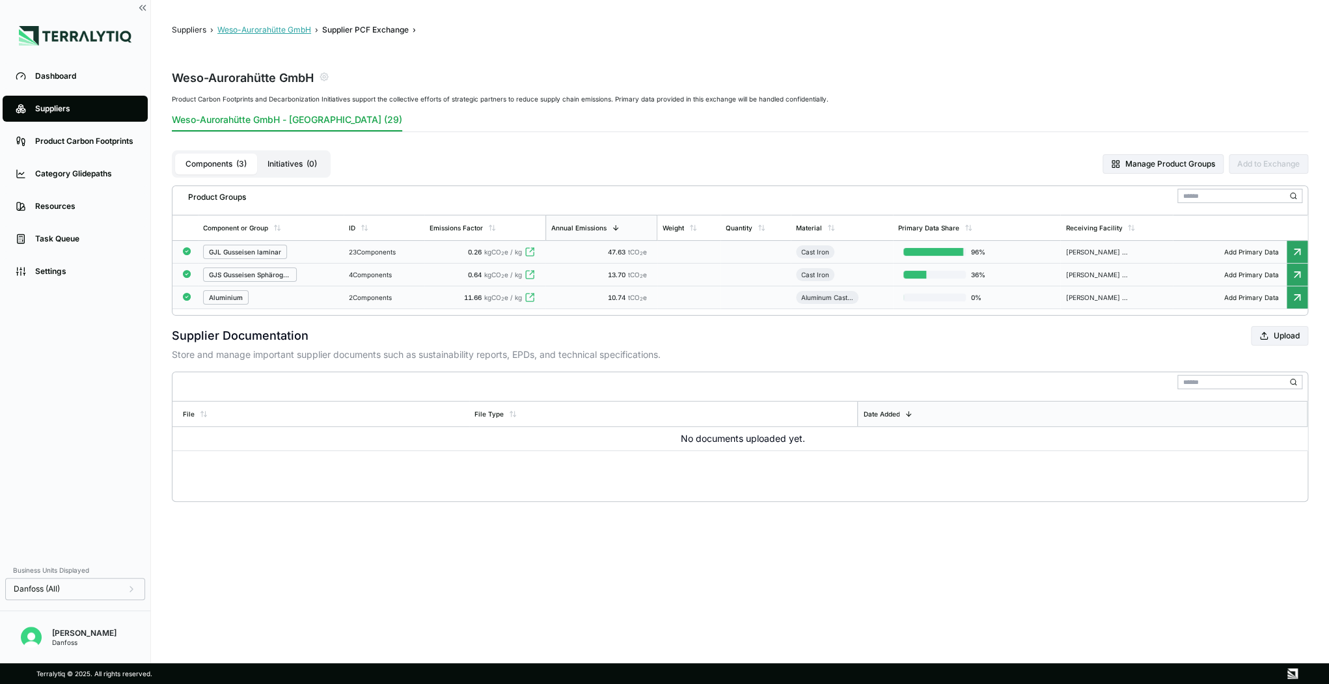
click at [281, 31] on button "Weso-Aurorahütte GmbH" at bounding box center [264, 30] width 94 height 10
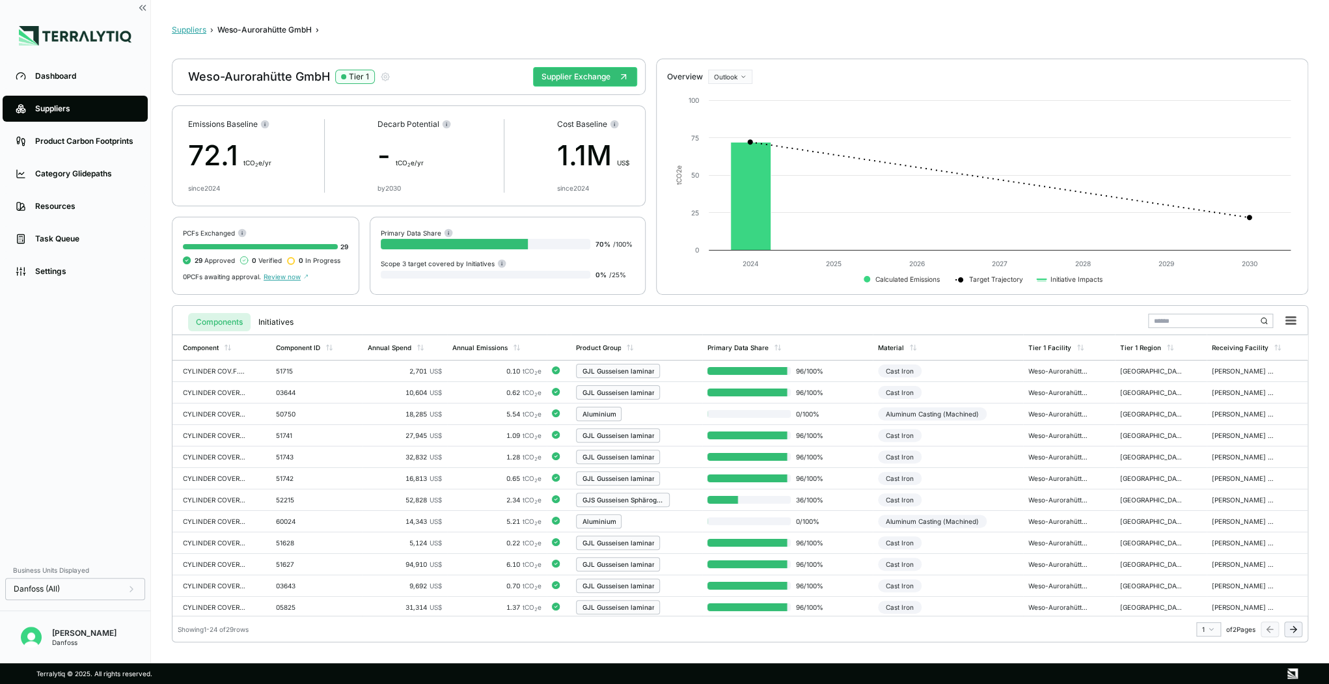
click at [191, 31] on button "Suppliers" at bounding box center [189, 30] width 34 height 10
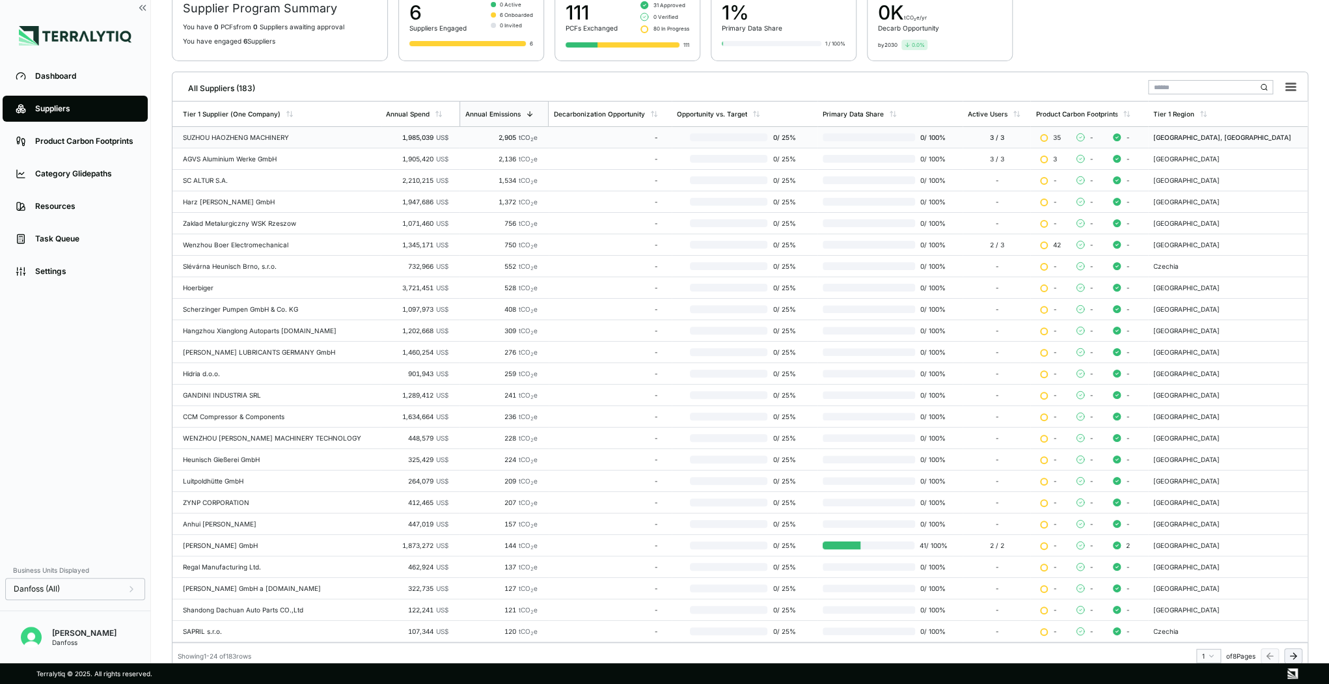
scroll to position [118, 0]
click at [603, 540] on div "-" at bounding box center [607, 544] width 104 height 8
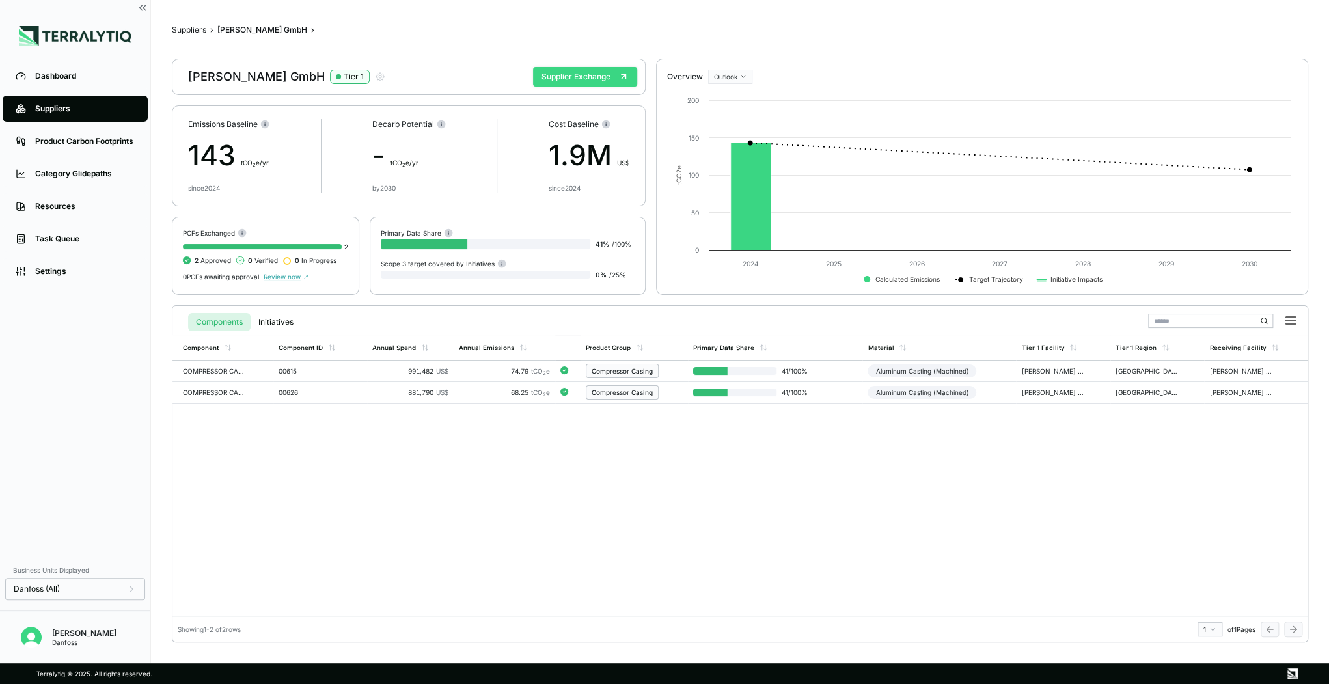
click at [575, 81] on button "Supplier Exchange" at bounding box center [585, 77] width 104 height 20
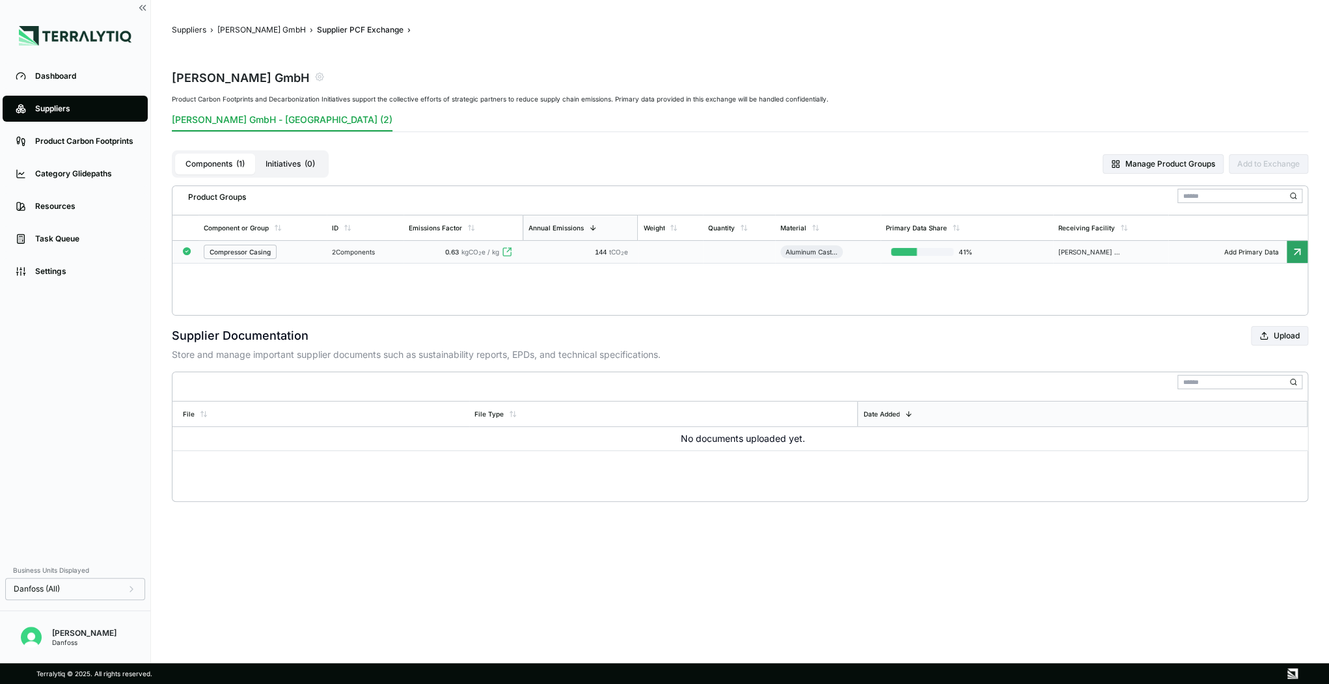
click at [279, 255] on div "Compressor Casing" at bounding box center [262, 252] width 117 height 14
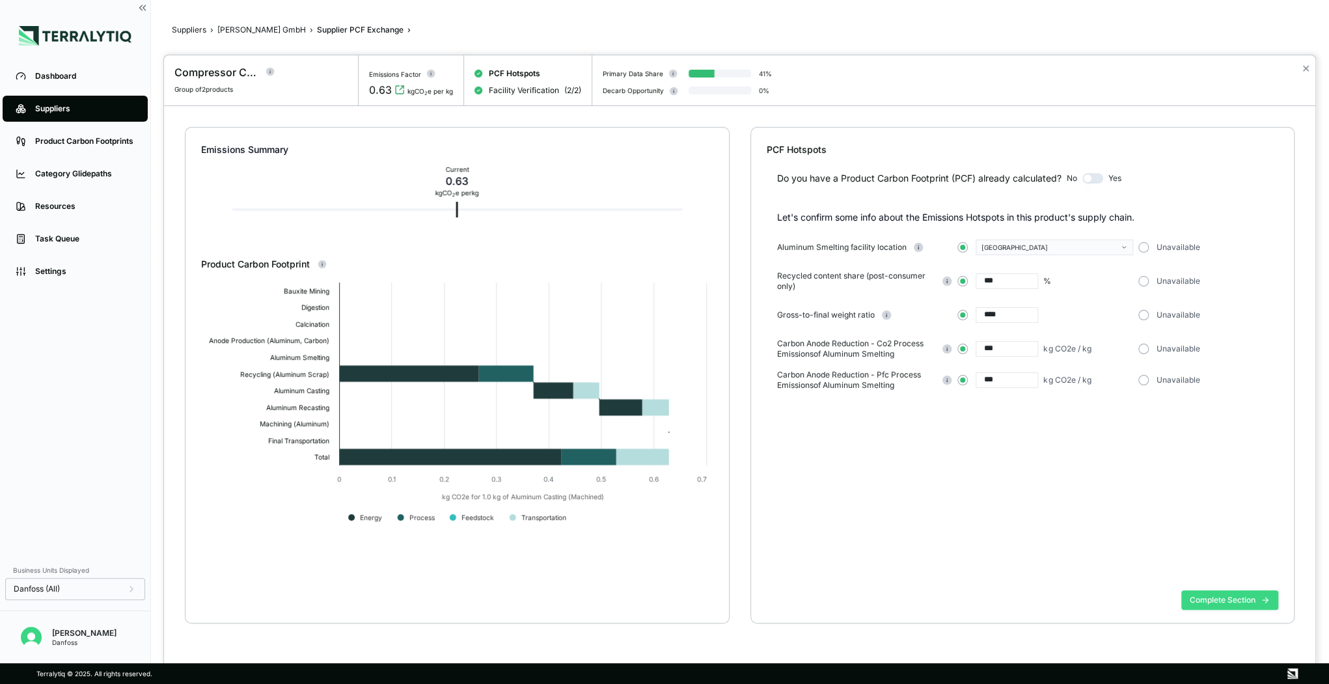
click at [1241, 598] on button "Complete Section" at bounding box center [1229, 600] width 97 height 20
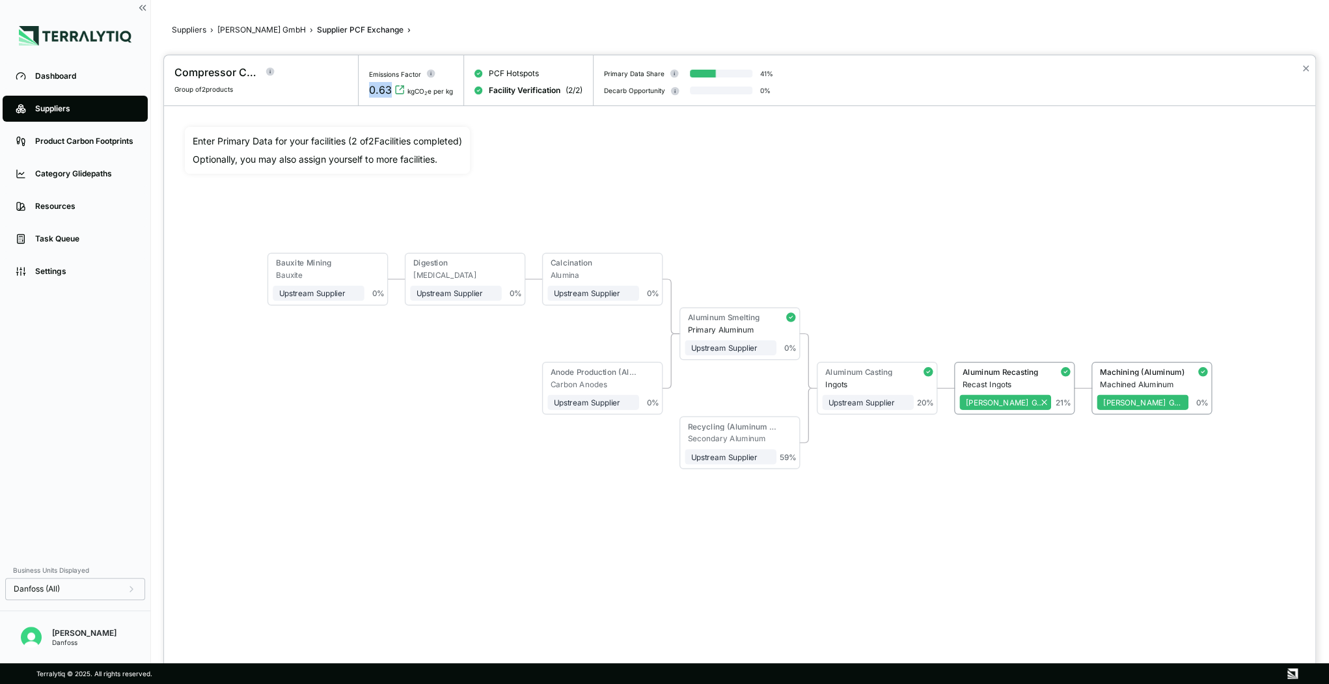
drag, startPoint x: 369, startPoint y: 90, endPoint x: 388, endPoint y: 91, distance: 18.9
click at [388, 91] on div "0.63" at bounding box center [380, 90] width 23 height 16
click at [382, 93] on div "0.63" at bounding box center [380, 90] width 23 height 16
click at [398, 95] on div "0.63 kgCO 2 e per kg" at bounding box center [411, 90] width 84 height 16
click at [398, 93] on icon "View audit trail" at bounding box center [400, 90] width 8 height 8
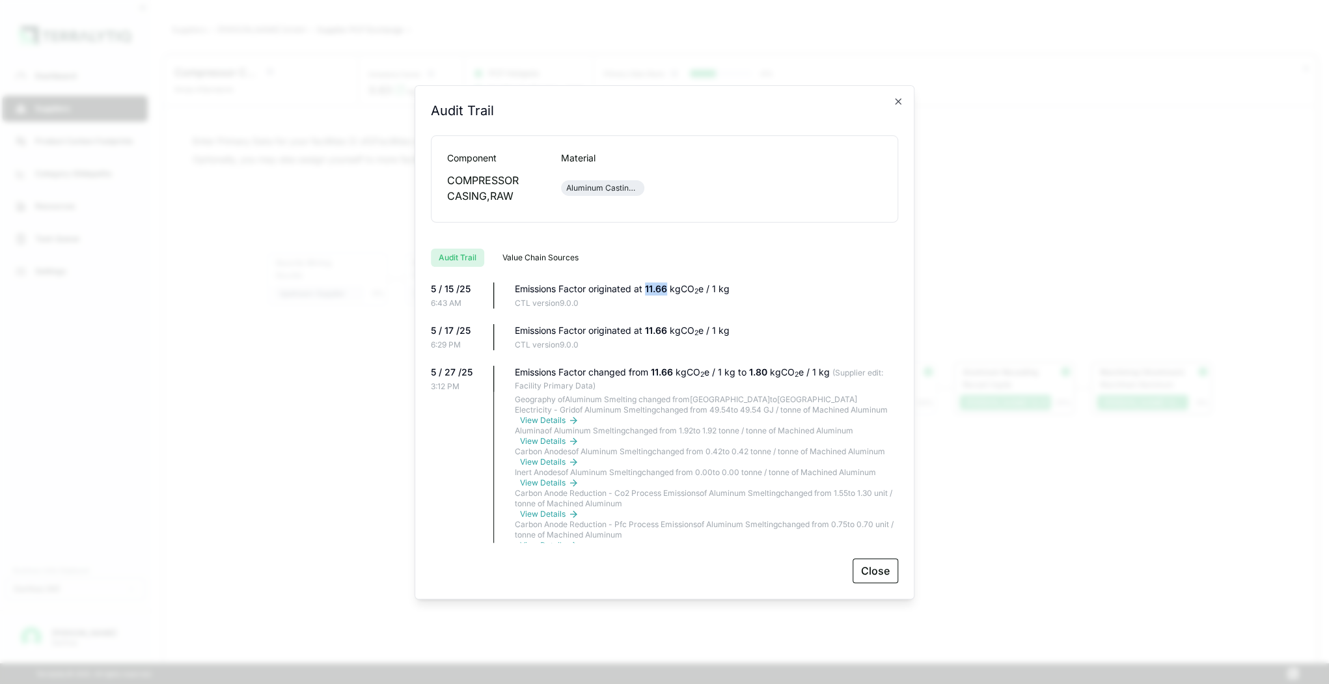
drag, startPoint x: 647, startPoint y: 287, endPoint x: 667, endPoint y: 286, distance: 19.5
click at [667, 286] on span "11.66" at bounding box center [657, 288] width 25 height 11
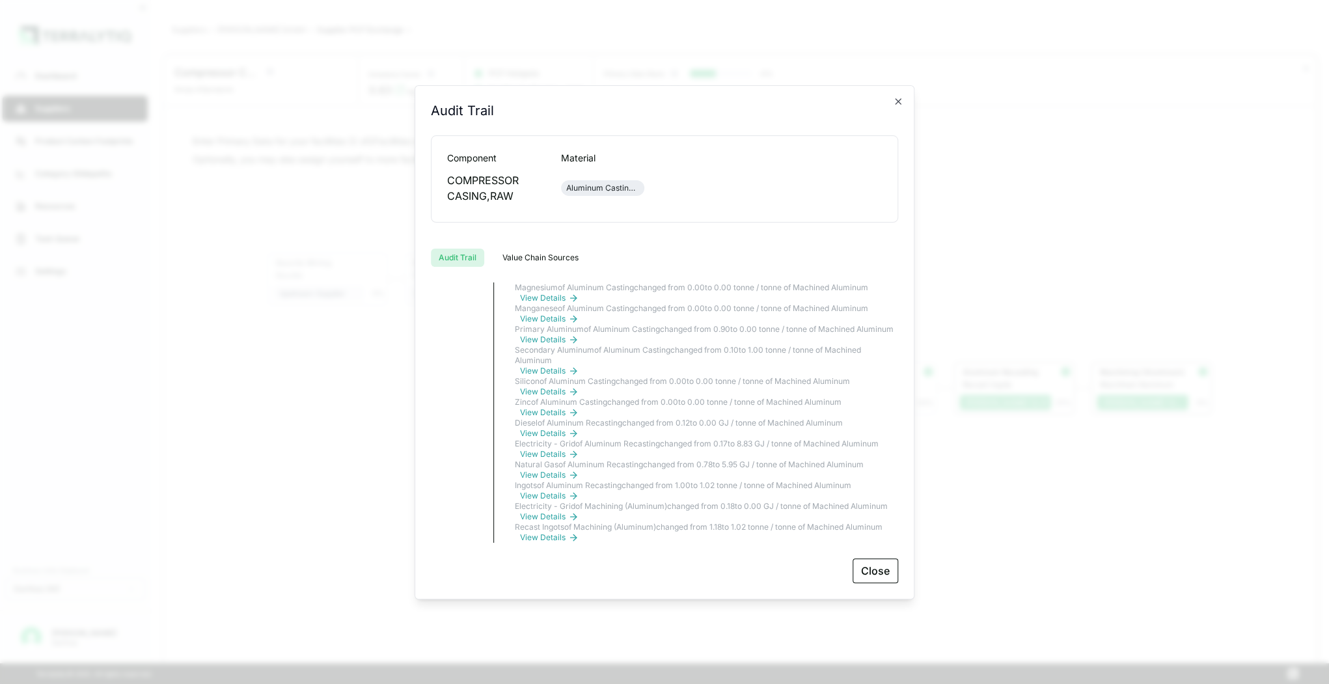
scroll to position [3674, 0]
drag, startPoint x: 750, startPoint y: 343, endPoint x: 767, endPoint y: 341, distance: 17.7
click at [767, 36] on span "0.63" at bounding box center [760, 30] width 23 height 11
click at [866, 573] on button "Close" at bounding box center [876, 571] width 46 height 25
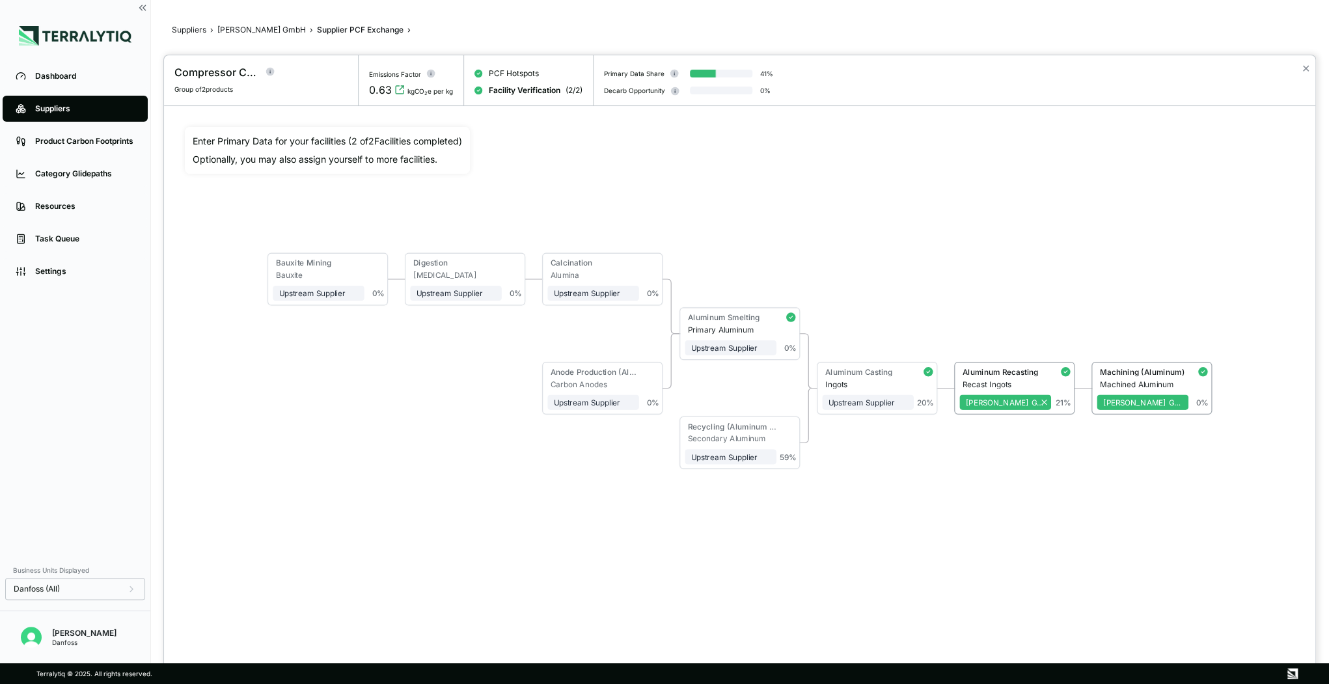
click at [243, 29] on div at bounding box center [664, 342] width 1329 height 684
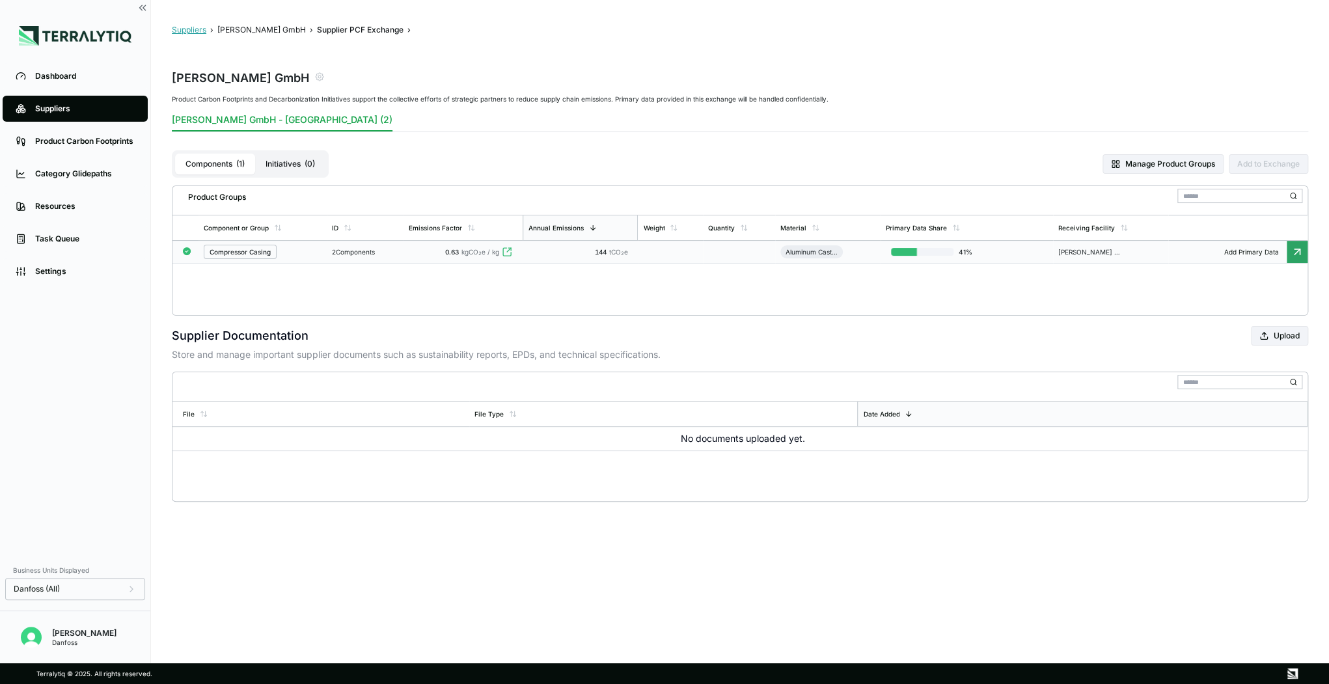
click at [199, 27] on button "Suppliers" at bounding box center [189, 30] width 34 height 10
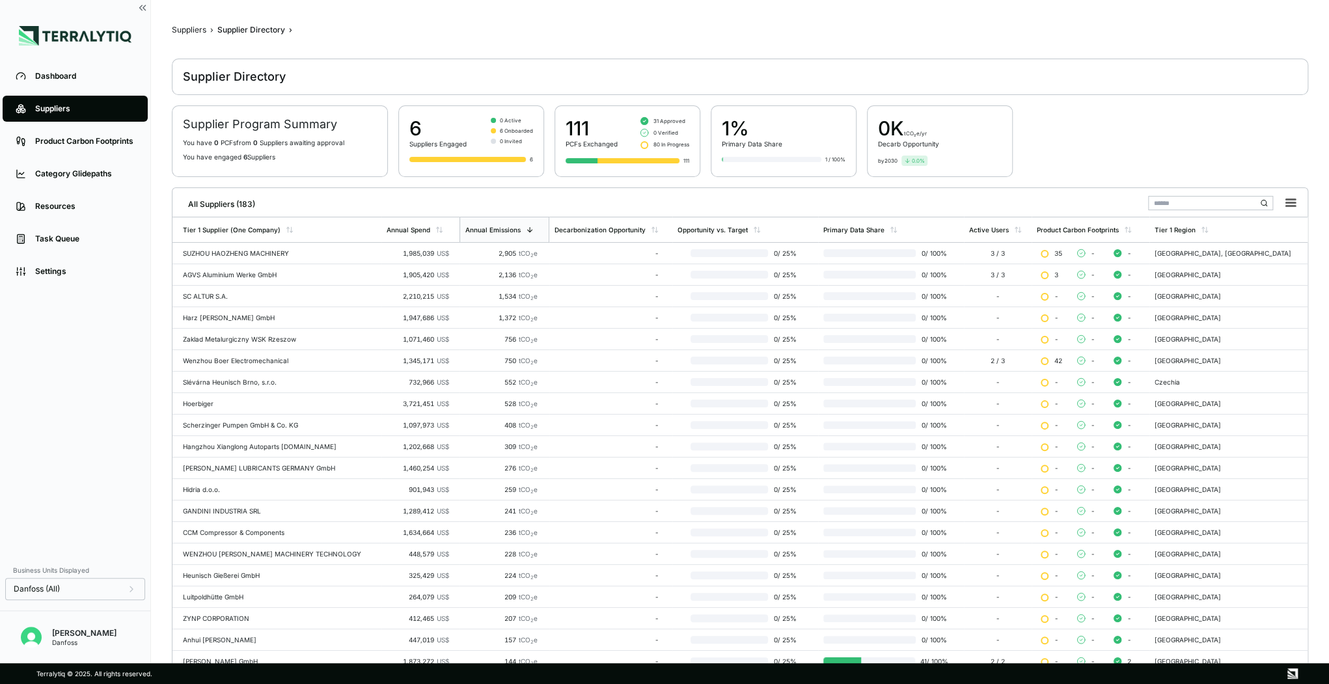
click at [1159, 202] on input "text" at bounding box center [1210, 203] width 125 height 14
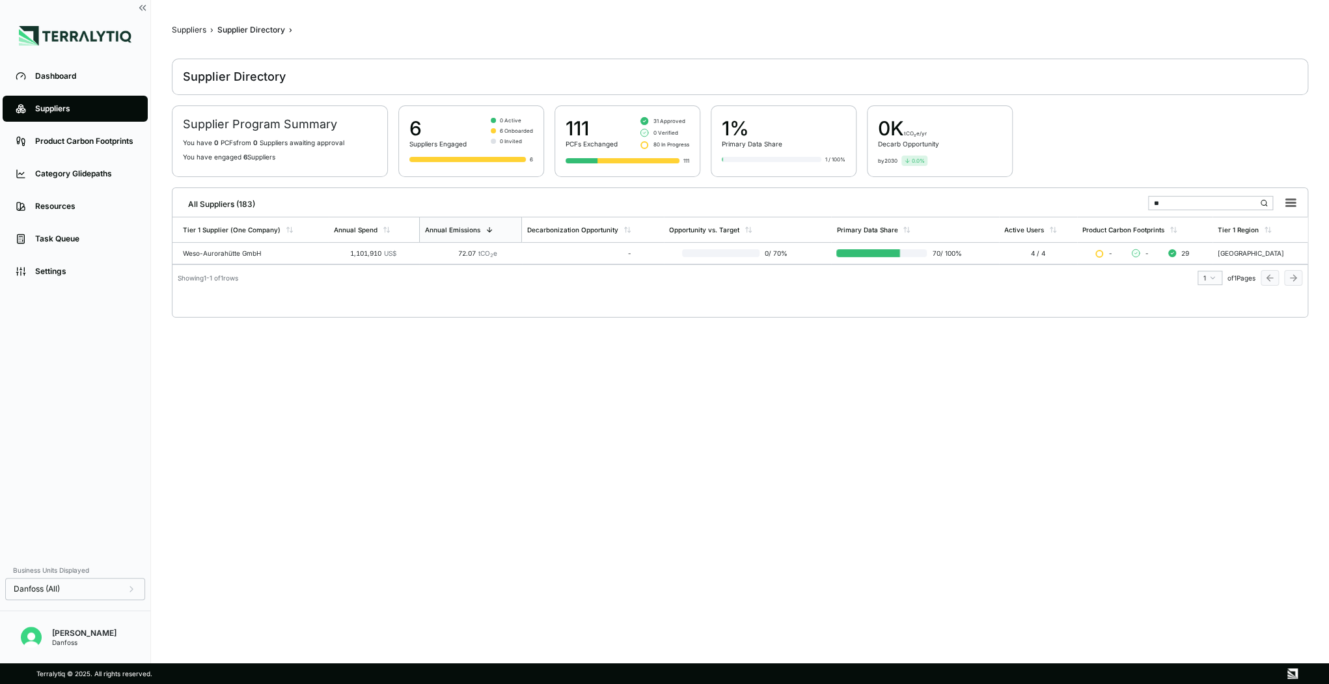
type input "*"
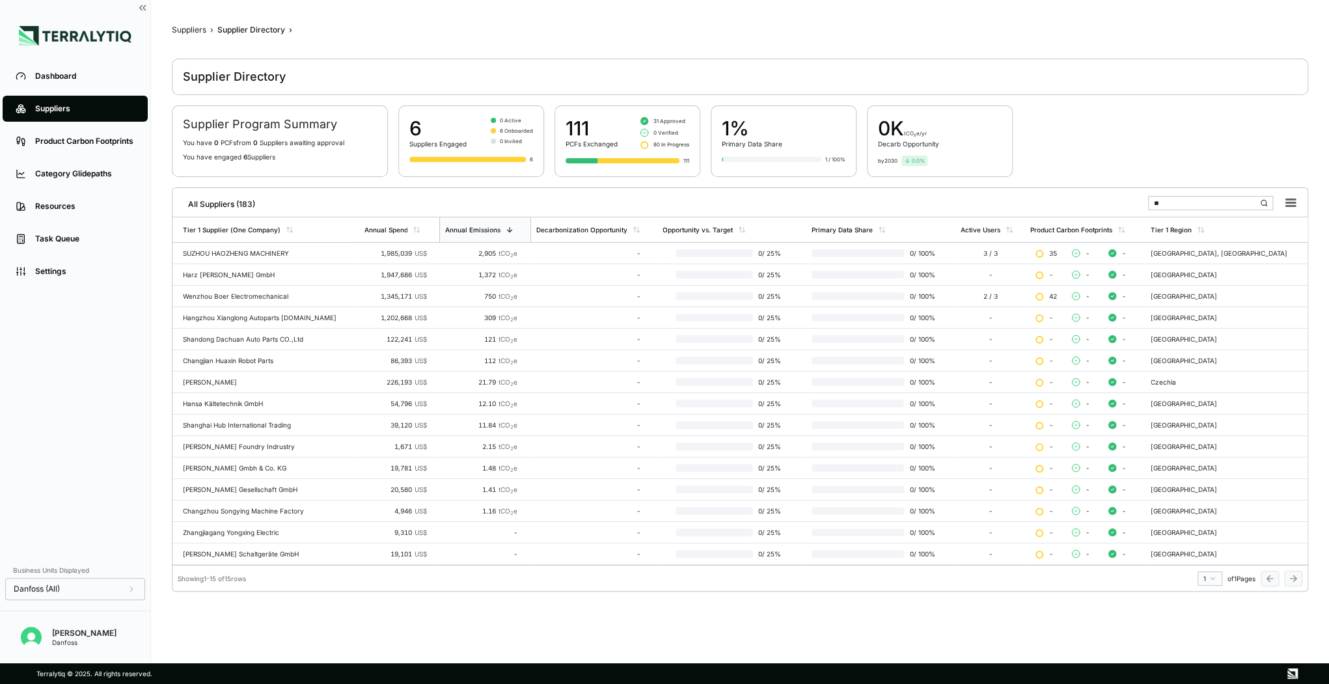
type input "*"
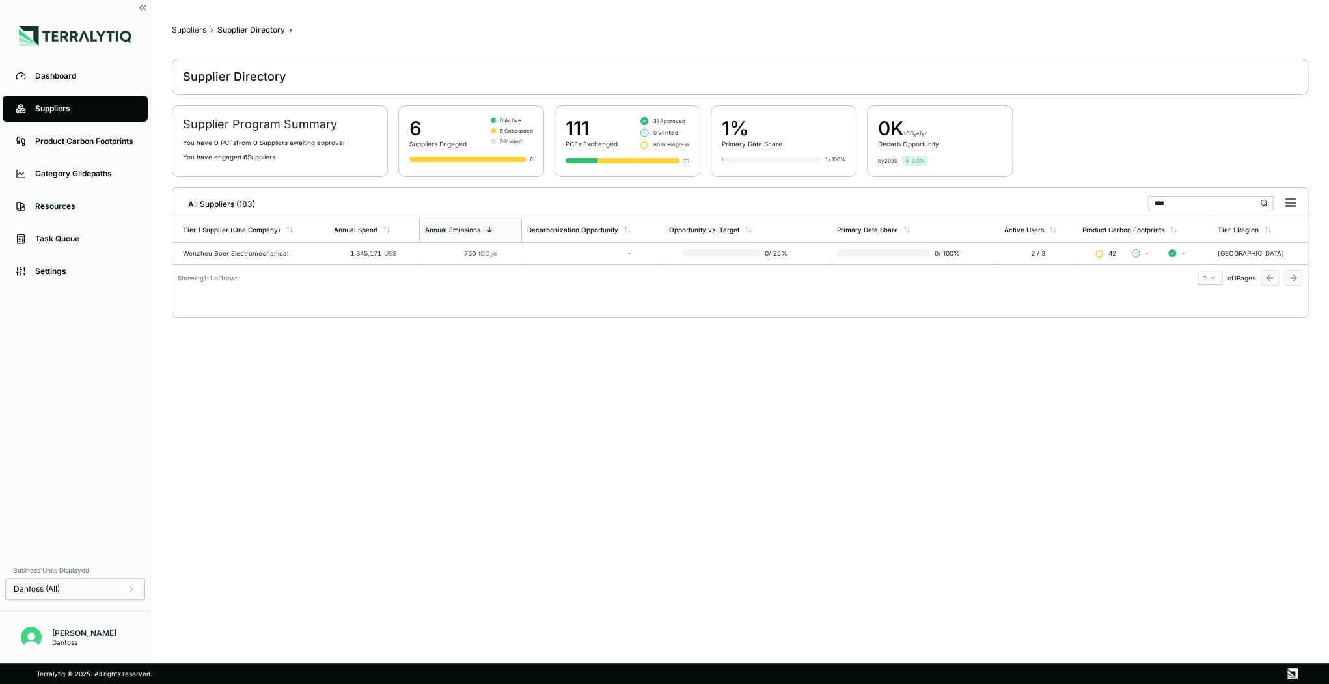
type input "****"
click at [193, 34] on div "Suppliers" at bounding box center [189, 30] width 34 height 10
click at [196, 31] on div "Suppliers" at bounding box center [189, 30] width 34 height 10
click at [186, 31] on div "Suppliers" at bounding box center [189, 30] width 34 height 10
click at [32, 90] on li "Dashboard" at bounding box center [75, 76] width 150 height 33
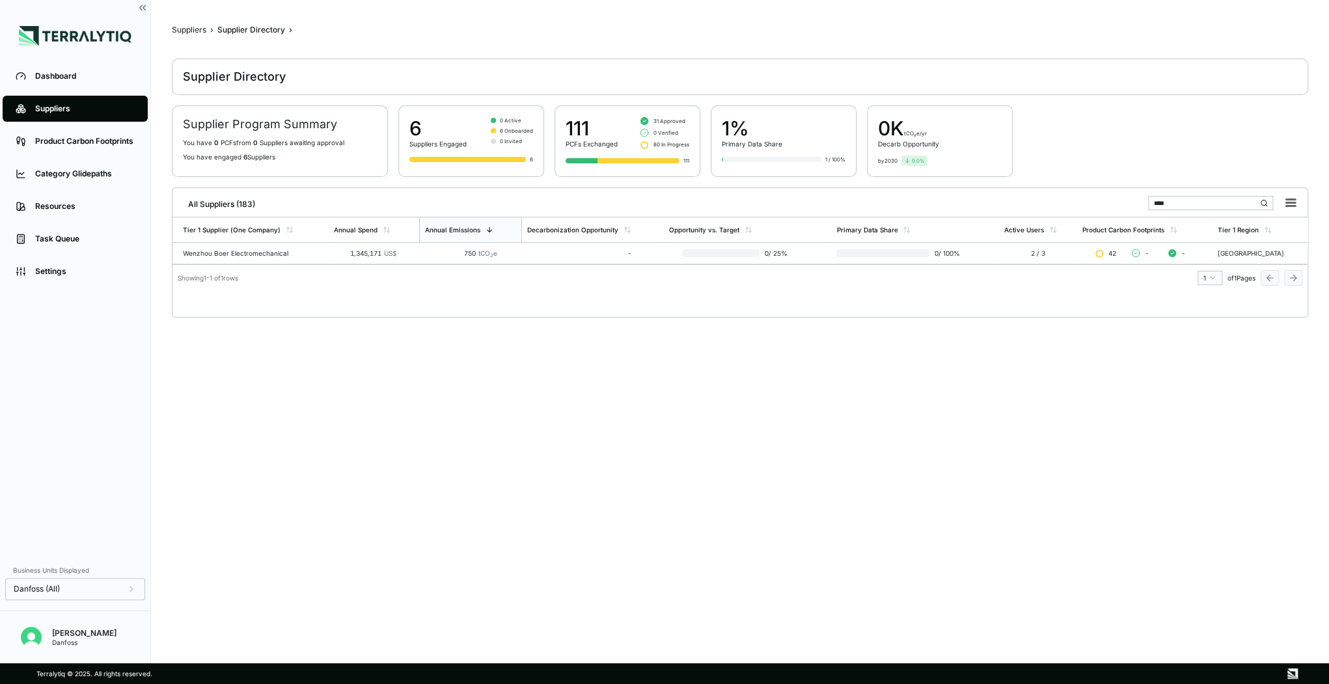
click at [35, 103] on div "Suppliers" at bounding box center [85, 108] width 100 height 10
click at [61, 109] on div "Suppliers" at bounding box center [85, 108] width 100 height 10
